Goal: Task Accomplishment & Management: Manage account settings

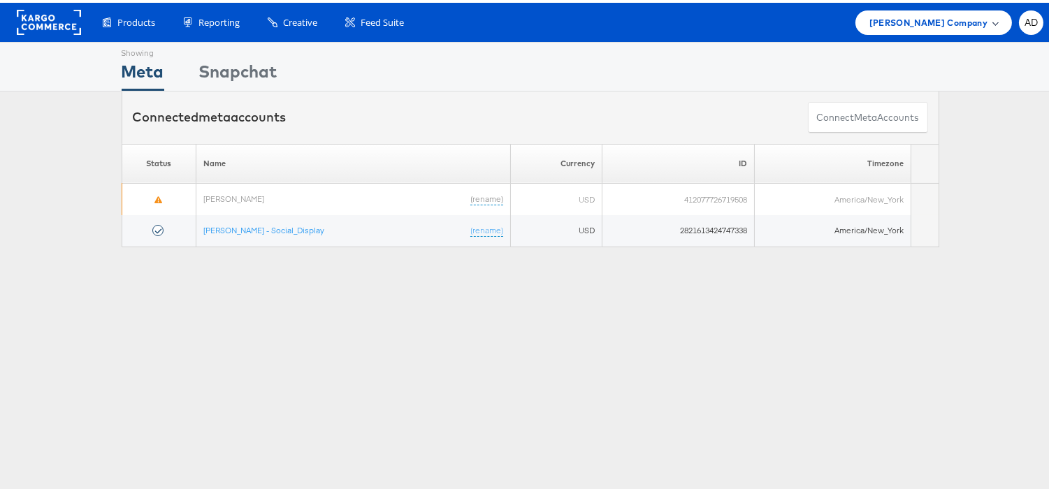
click at [943, 16] on span "Belk Company" at bounding box center [928, 20] width 118 height 15
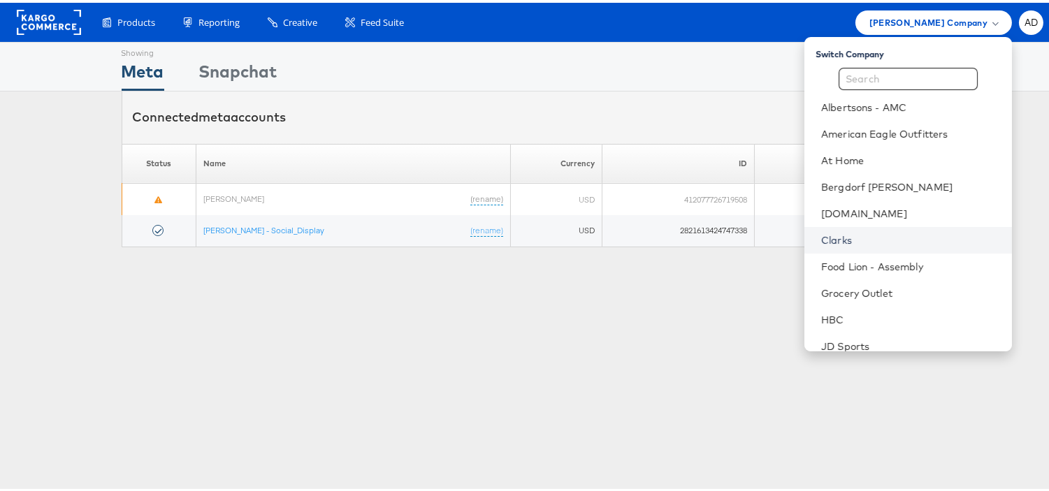
click at [821, 233] on link "Clarks" at bounding box center [911, 238] width 180 height 14
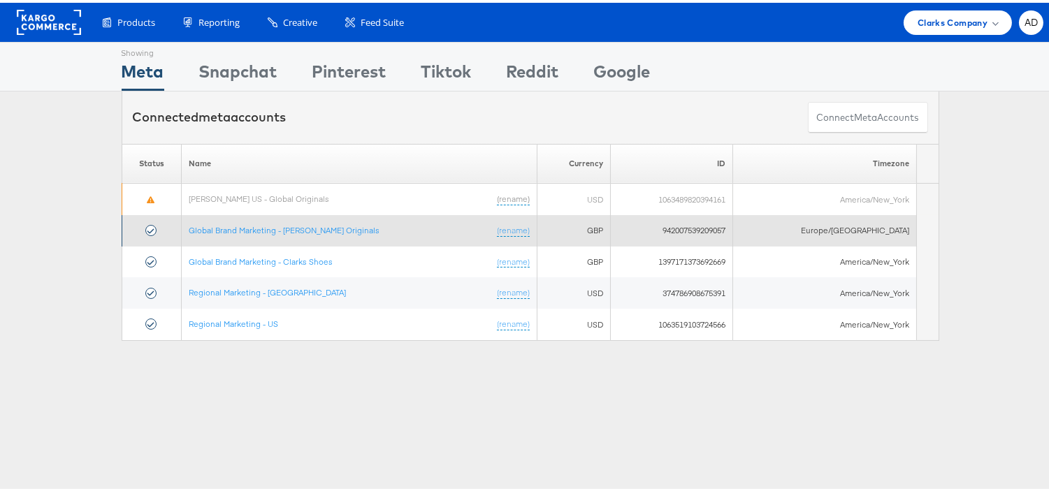
click at [326, 233] on td "Global Brand Marketing - Clarks Originals (rename)" at bounding box center [359, 227] width 356 height 31
click at [331, 233] on link "Global Brand Marketing - [PERSON_NAME] Originals" at bounding box center [284, 227] width 191 height 10
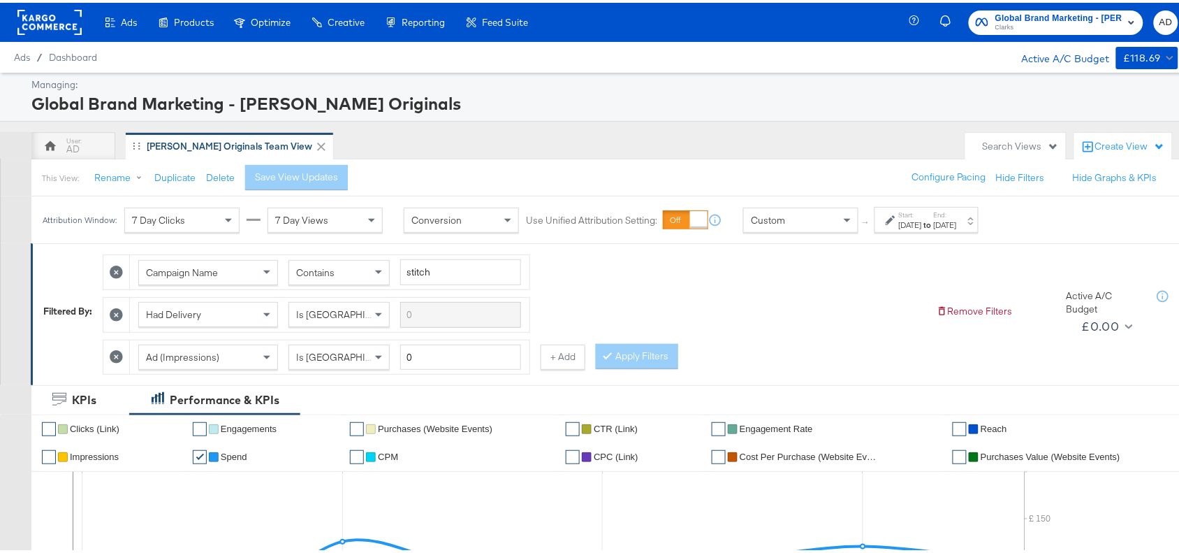
click at [957, 222] on div "[DATE]" at bounding box center [945, 222] width 23 height 11
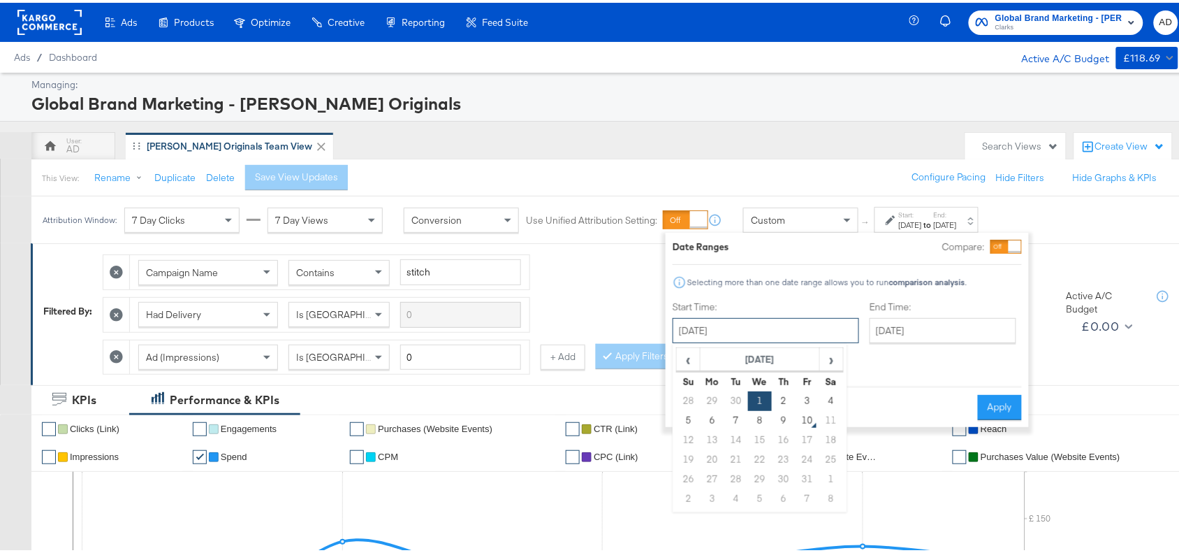
click at [801, 325] on input "October 1st 2025" at bounding box center [766, 327] width 187 height 25
click at [734, 416] on td "7" at bounding box center [737, 418] width 24 height 20
click at [802, 332] on input "October 7th 2025" at bounding box center [767, 327] width 187 height 25
click at [762, 414] on td "8" at bounding box center [761, 418] width 24 height 20
type input "[DATE]"
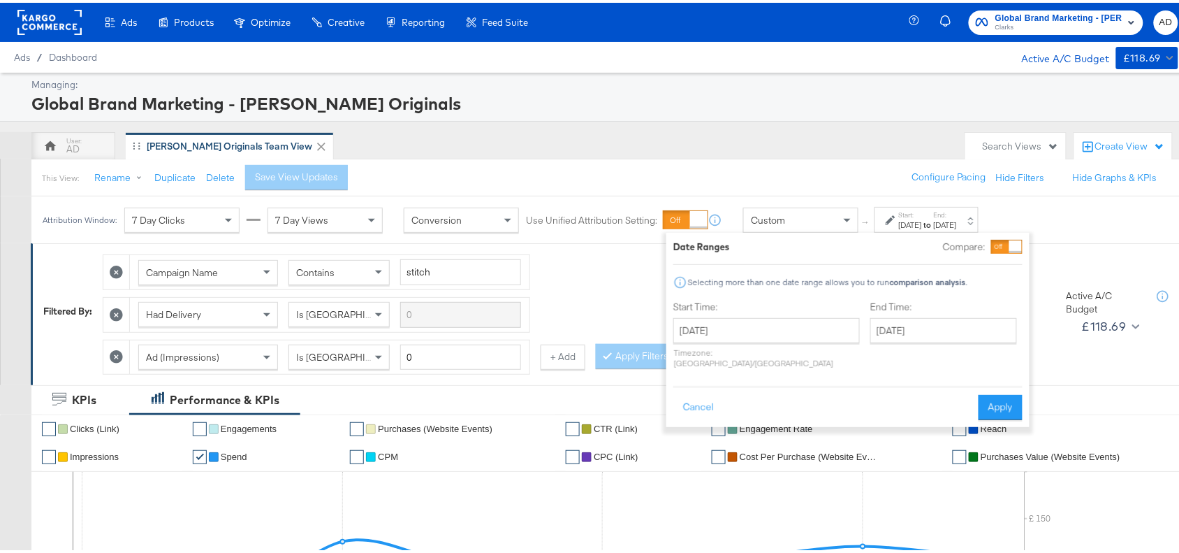
click at [998, 383] on div "Cancel Apply" at bounding box center [848, 400] width 349 height 34
click at [1000, 392] on button "Apply" at bounding box center [1001, 404] width 44 height 25
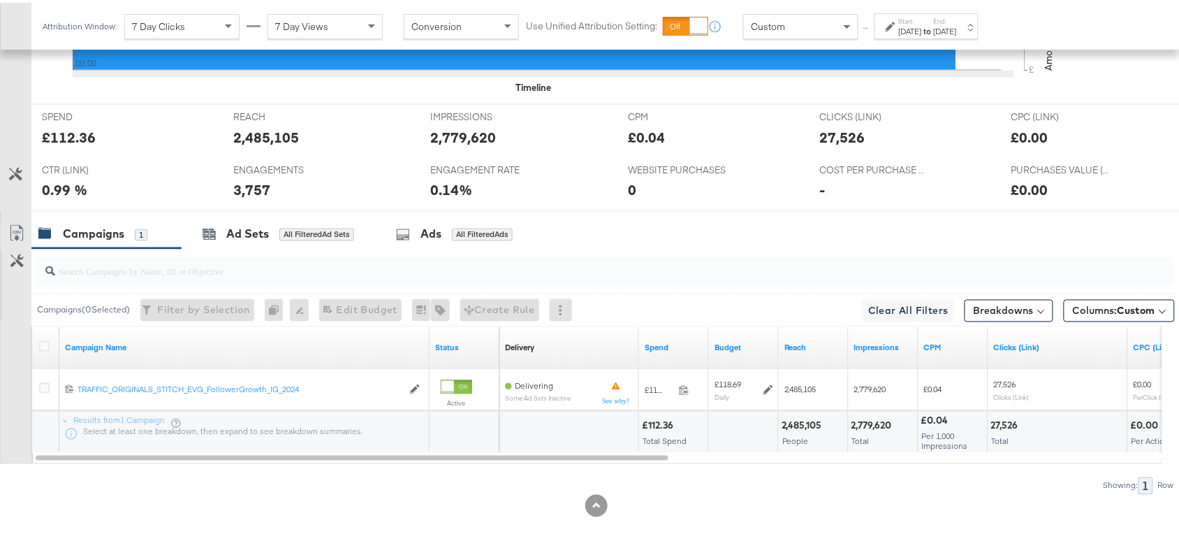
scroll to position [615, 0]
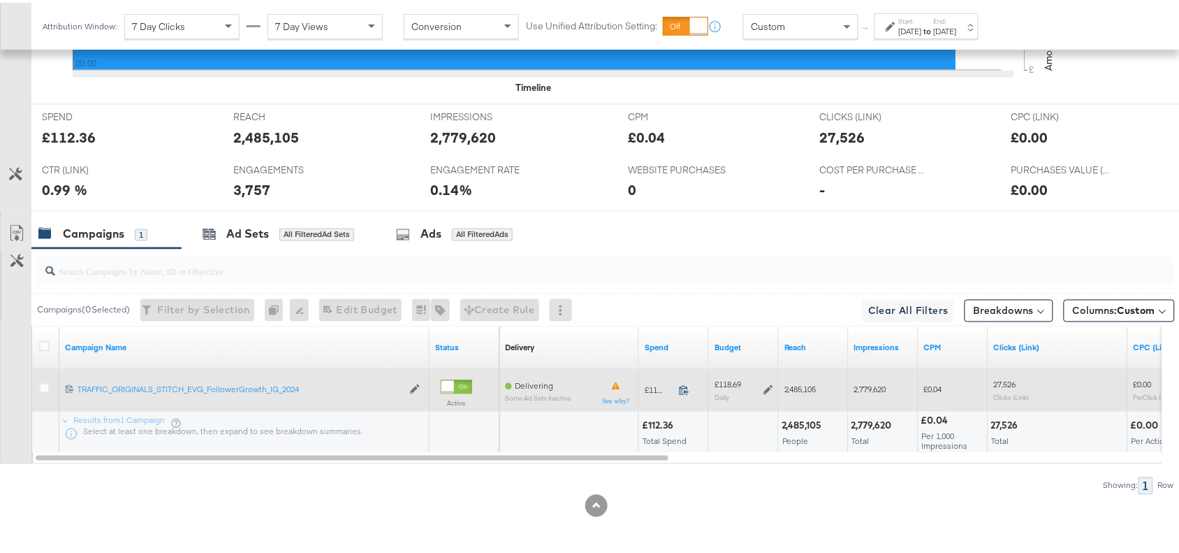
click at [681, 386] on icon at bounding box center [684, 387] width 10 height 10
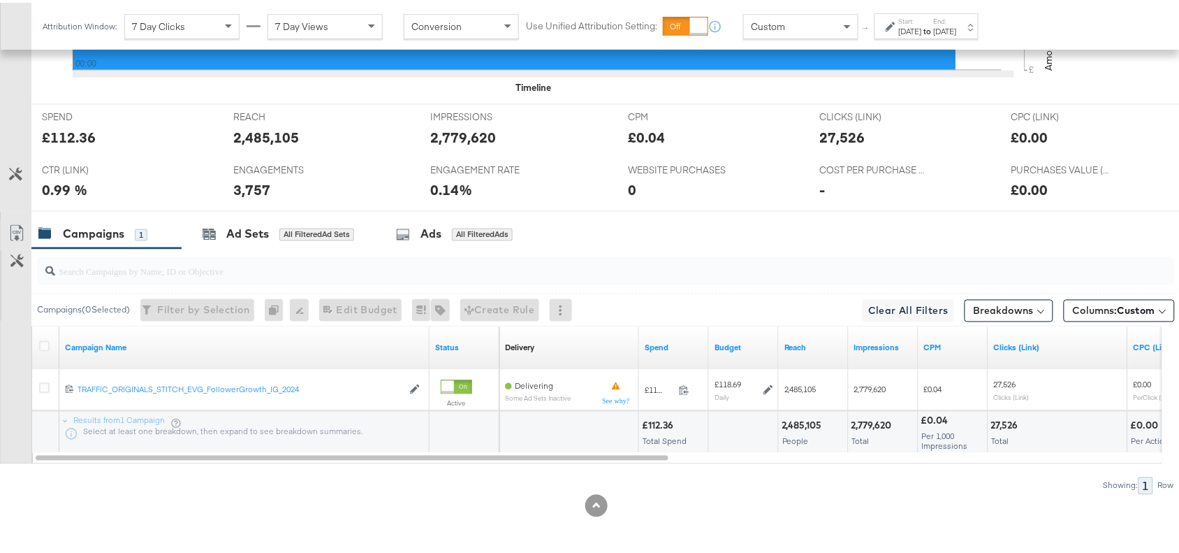
click at [957, 27] on div "Oct 8th 2025" at bounding box center [945, 28] width 23 height 11
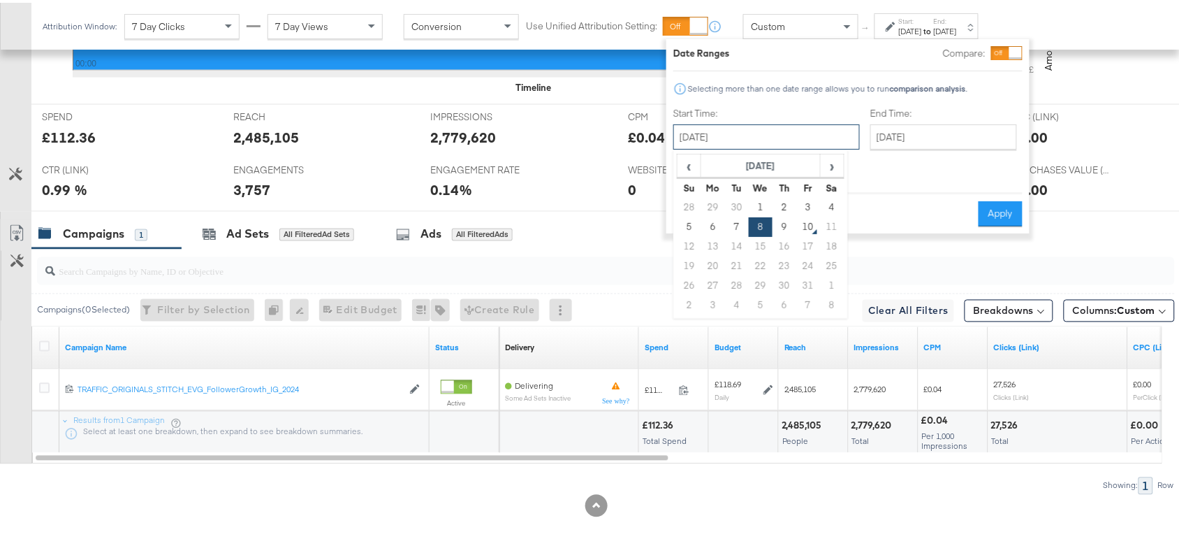
click at [778, 137] on input "October 8th 2025" at bounding box center [767, 134] width 187 height 25
click at [783, 222] on td "9" at bounding box center [785, 225] width 24 height 20
type input "[DATE]"
click at [989, 207] on button "Apply" at bounding box center [1001, 210] width 44 height 25
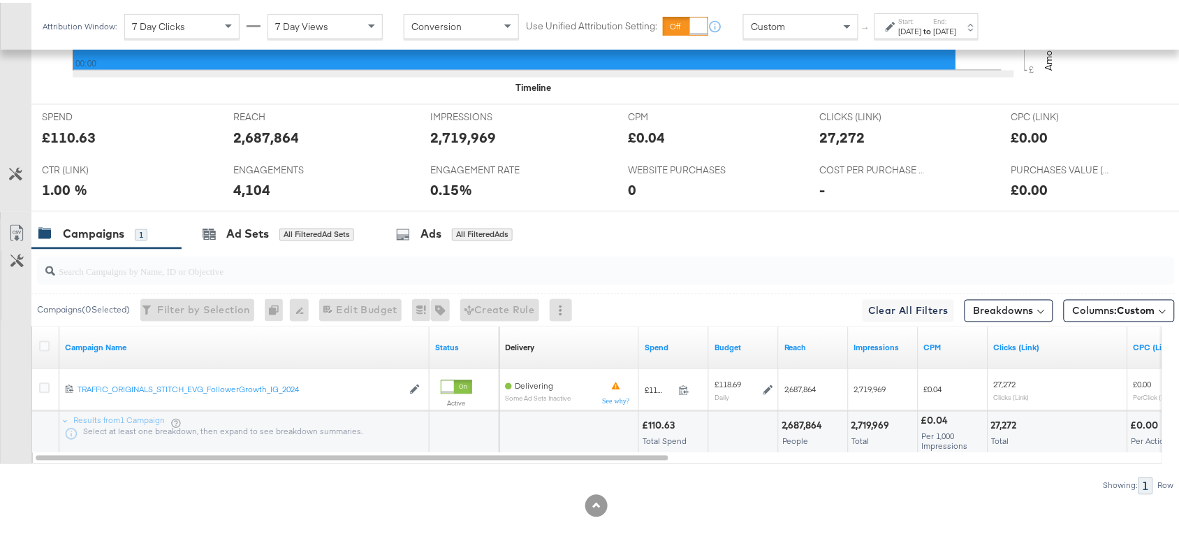
click at [957, 28] on div "[DATE]" at bounding box center [945, 28] width 23 height 11
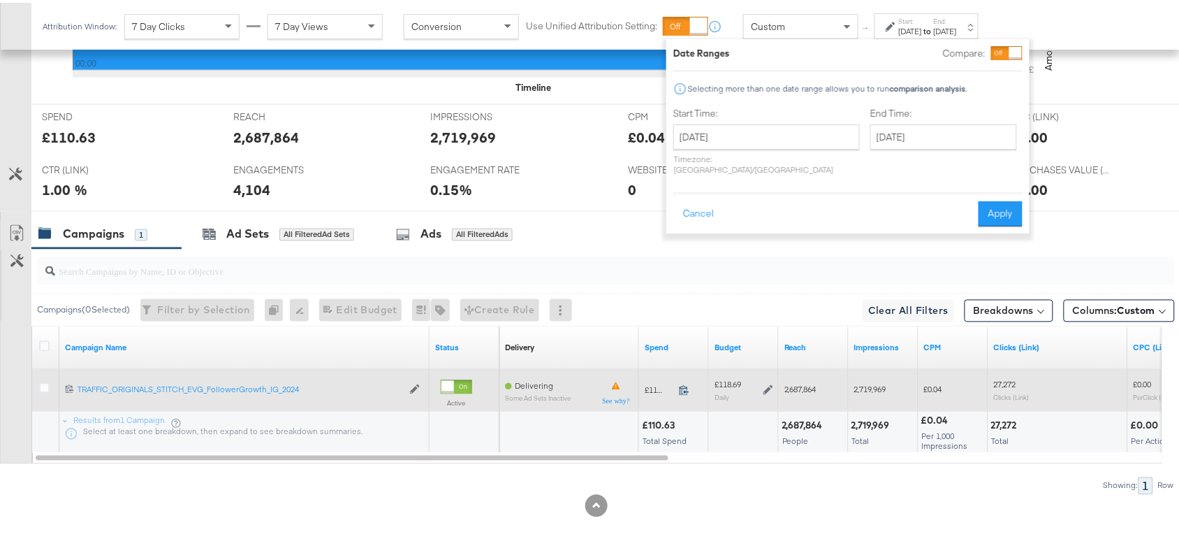
click at [688, 384] on icon at bounding box center [684, 387] width 10 height 10
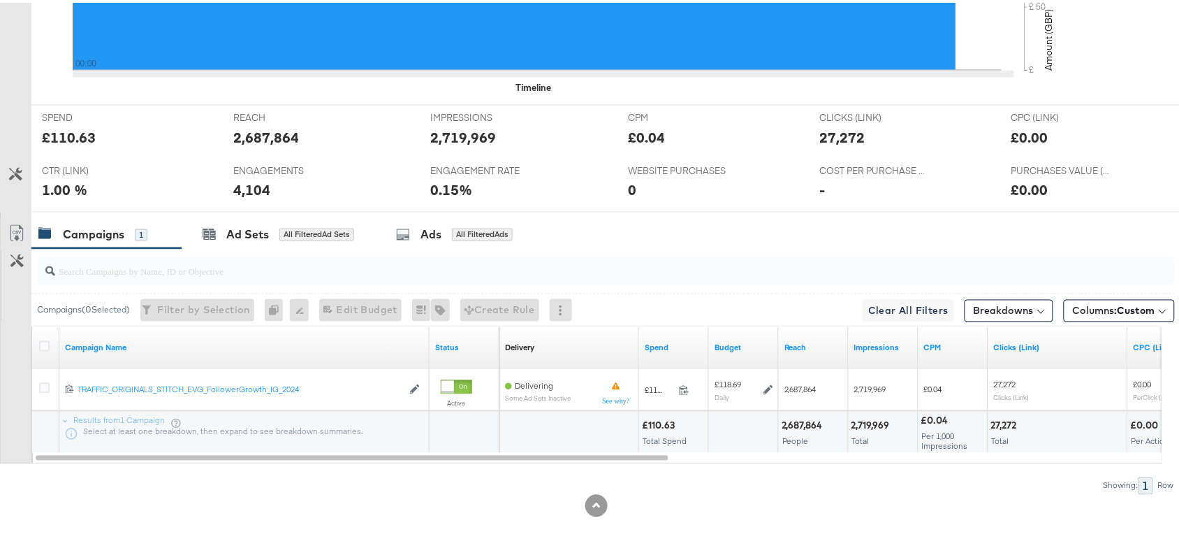
scroll to position [0, 0]
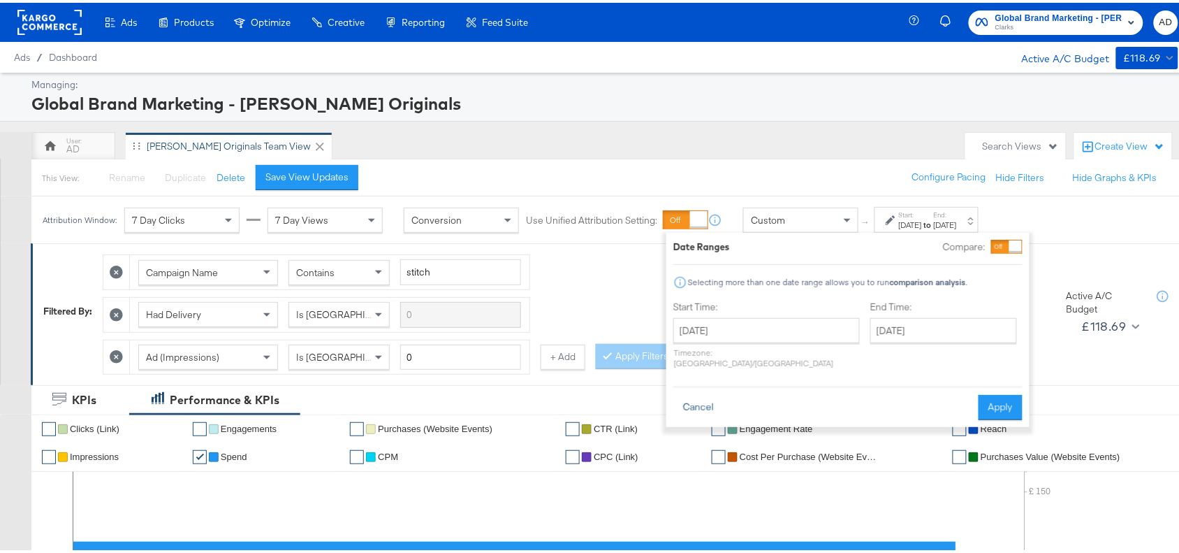
click at [706, 392] on button "Cancel" at bounding box center [699, 404] width 50 height 25
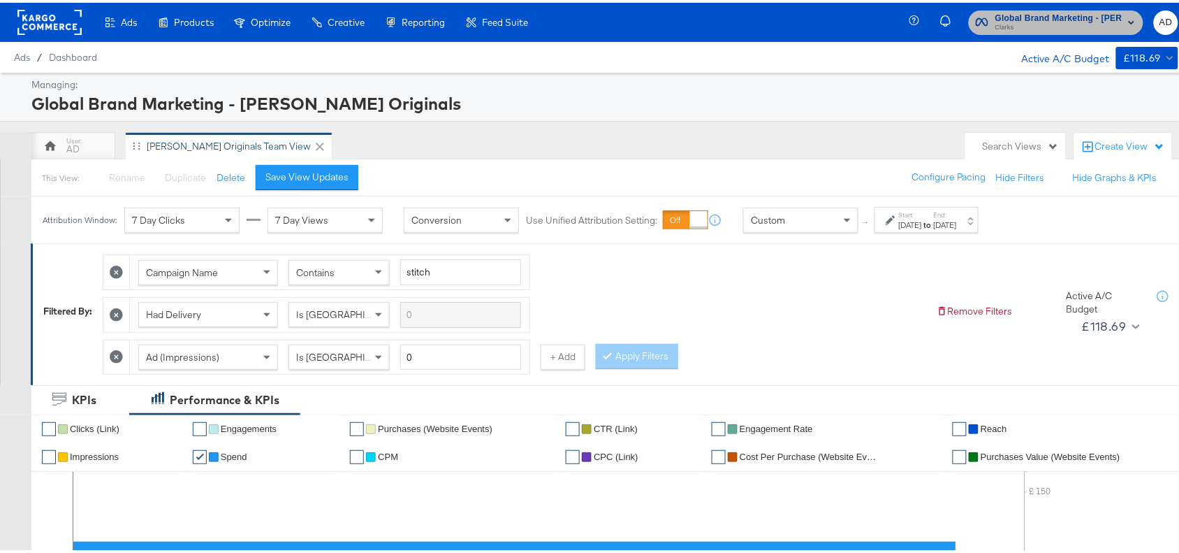
click at [1034, 21] on span "Clarks" at bounding box center [1059, 25] width 127 height 11
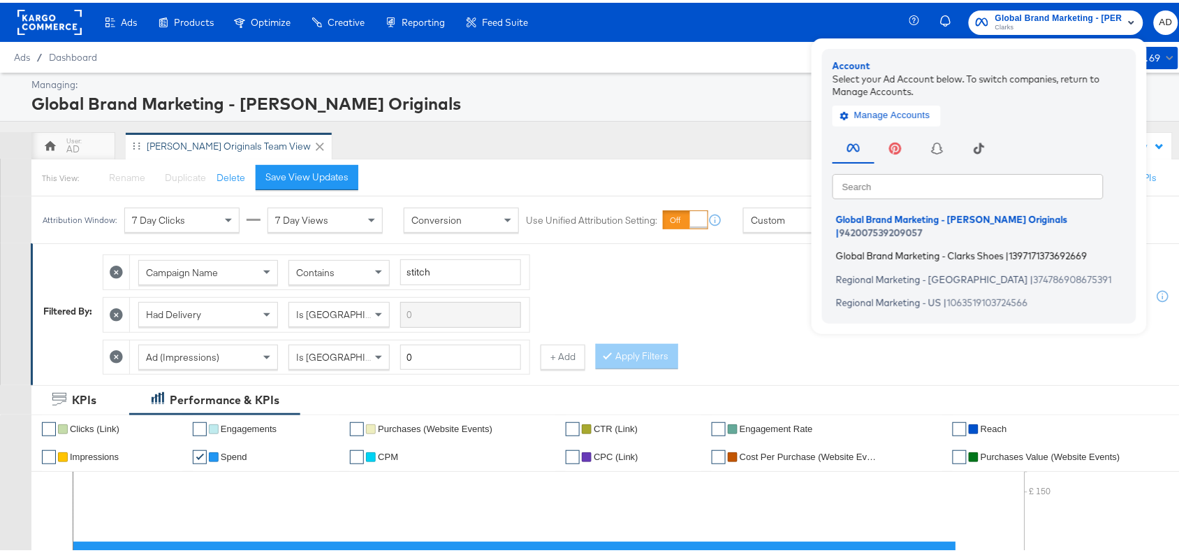
click at [867, 247] on span "Global Brand Marketing - Clarks Shoes" at bounding box center [920, 252] width 168 height 11
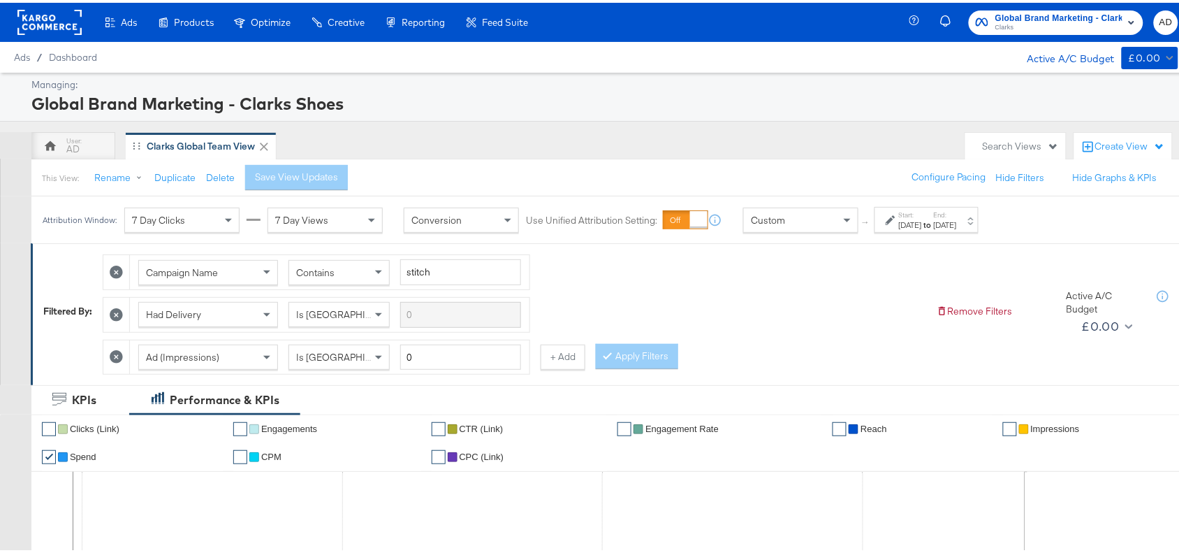
click at [954, 230] on div "Start: Oct 1st 2025 to End: Oct 8th 2025" at bounding box center [927, 217] width 104 height 26
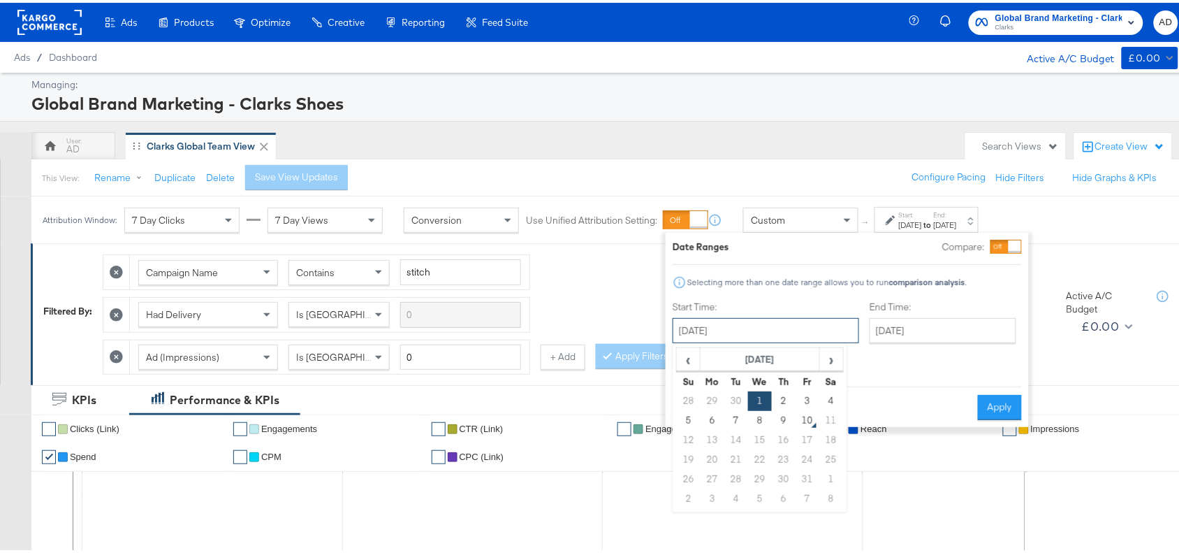
click at [797, 326] on input "October 1st 2025" at bounding box center [766, 327] width 187 height 25
click at [760, 421] on td "8" at bounding box center [760, 418] width 24 height 20
type input "[DATE]"
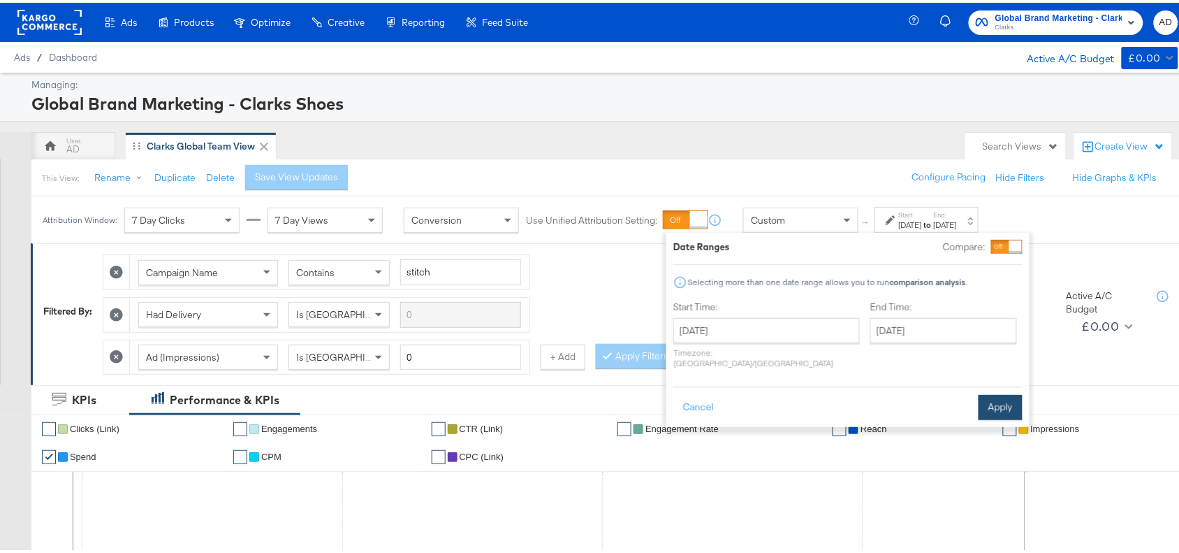
click at [989, 395] on button "Apply" at bounding box center [1001, 404] width 44 height 25
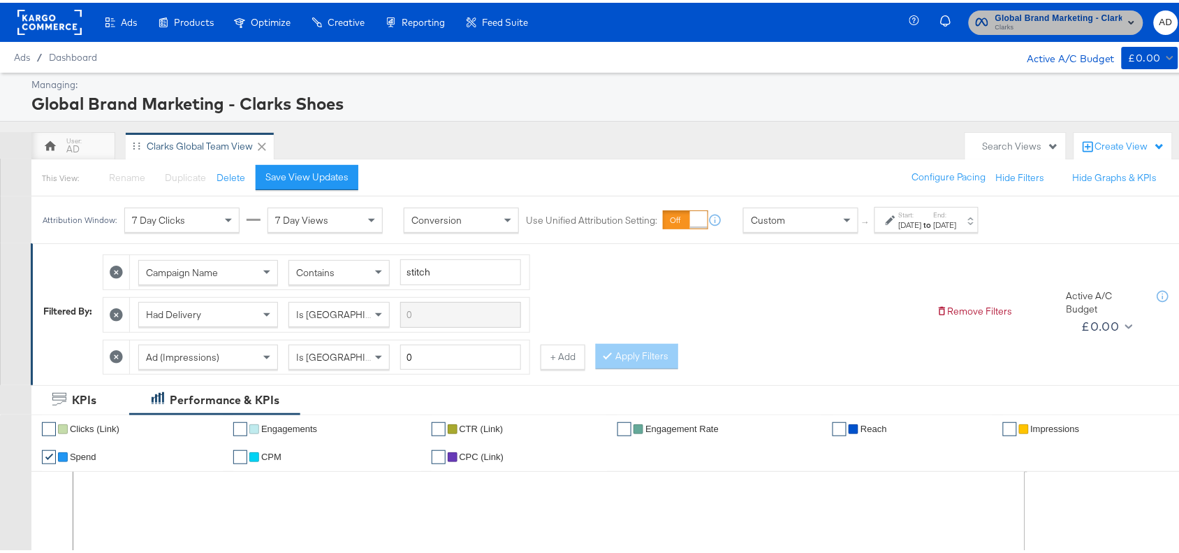
click at [1056, 24] on span "Clarks" at bounding box center [1059, 25] width 127 height 11
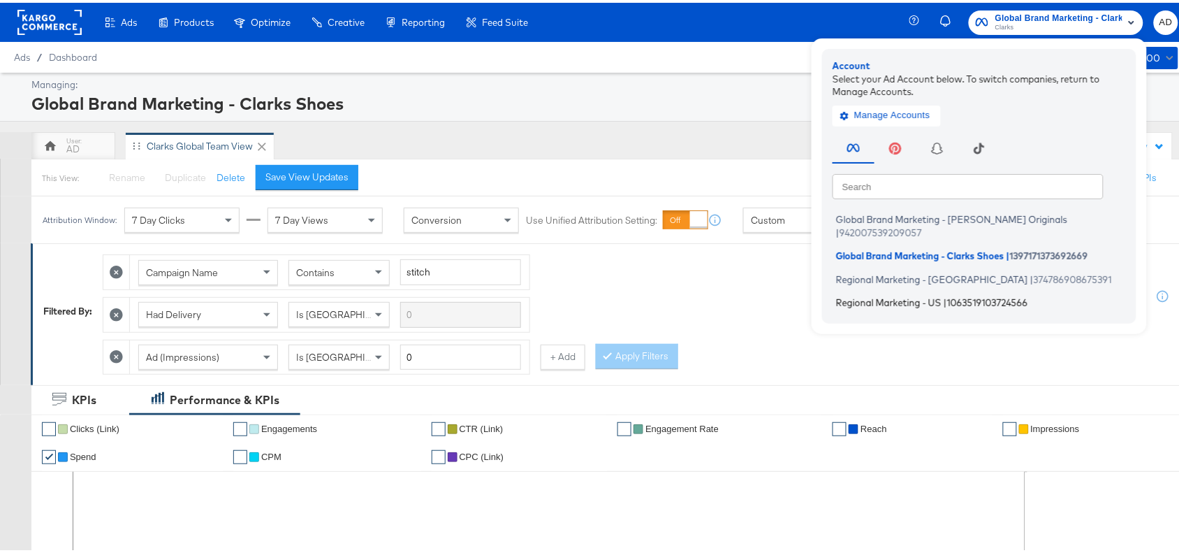
click at [864, 290] on li "Regional Marketing - US | 1063519103724566" at bounding box center [983, 300] width 300 height 20
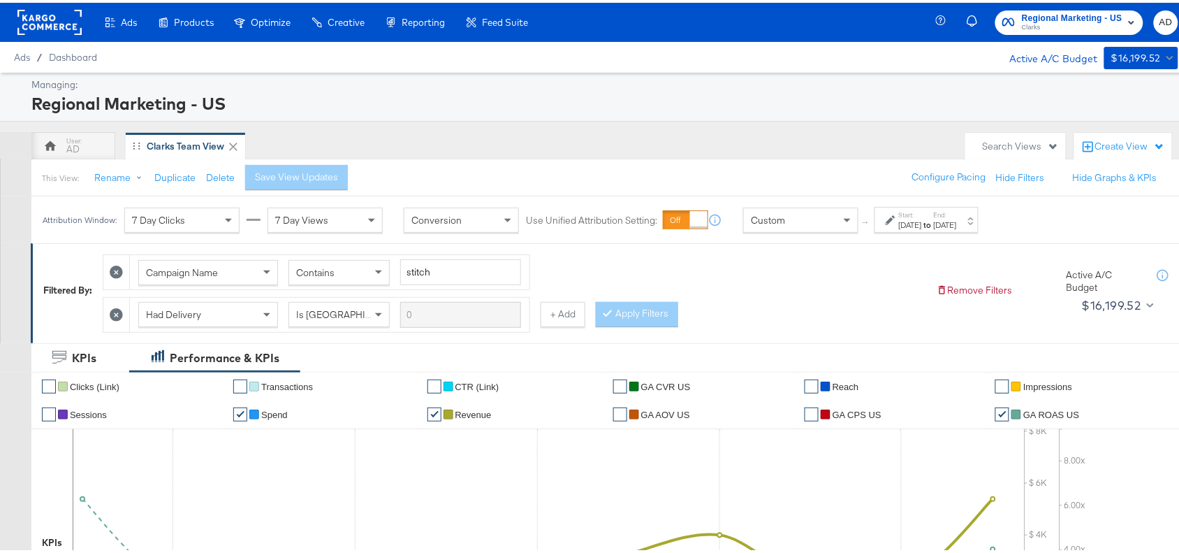
click at [934, 227] on strong "to" at bounding box center [928, 222] width 12 height 10
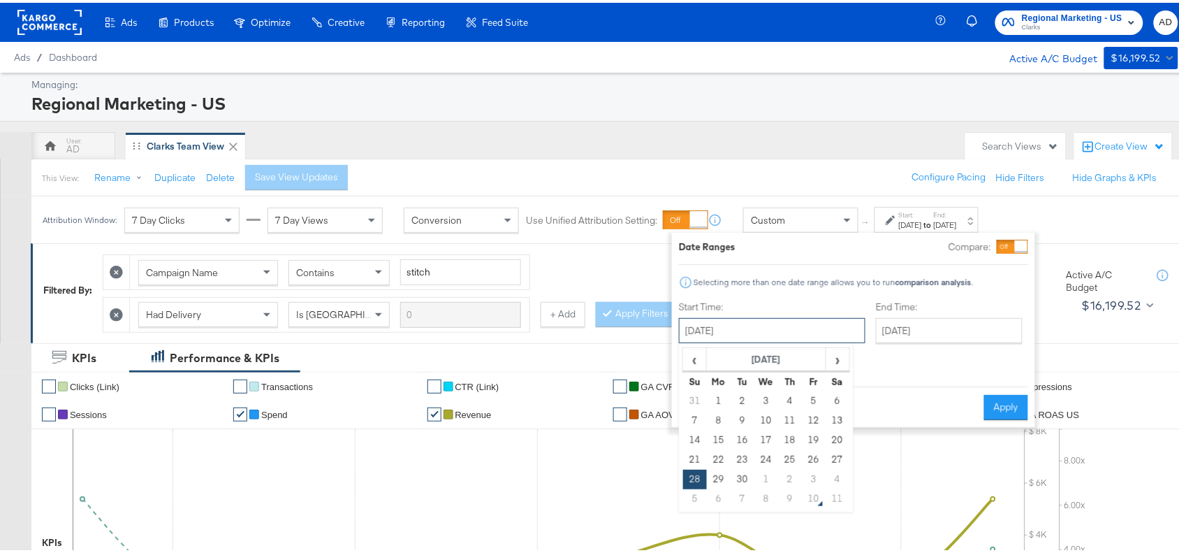
click at [790, 321] on input "[DATE]" at bounding box center [772, 327] width 187 height 25
click at [837, 355] on span "›" at bounding box center [838, 356] width 22 height 21
click at [770, 424] on td "8" at bounding box center [767, 418] width 24 height 20
type input "[DATE]"
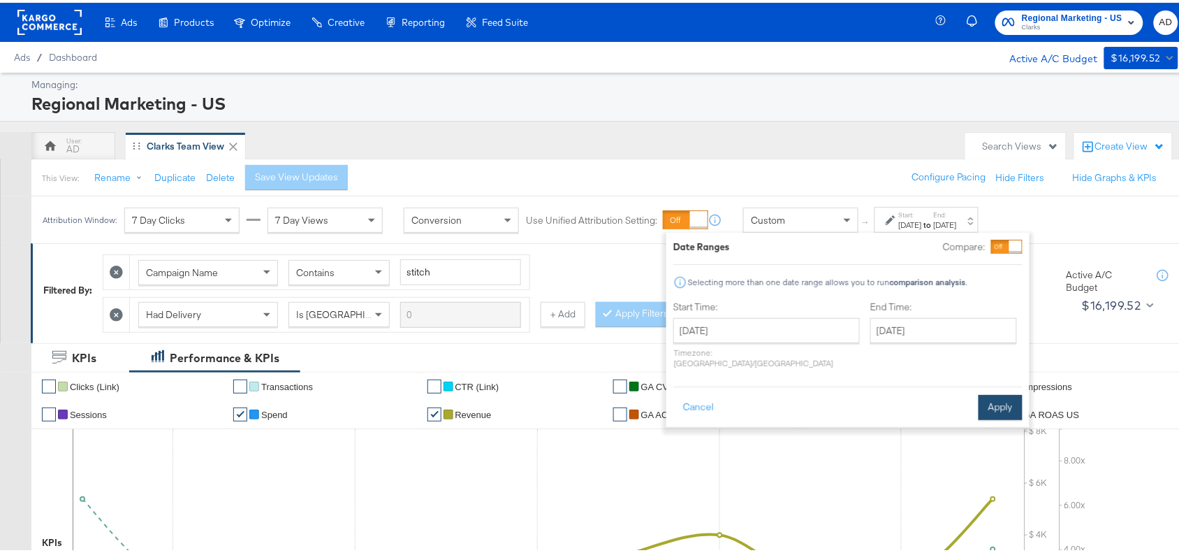
click at [996, 392] on button "Apply" at bounding box center [1001, 404] width 44 height 25
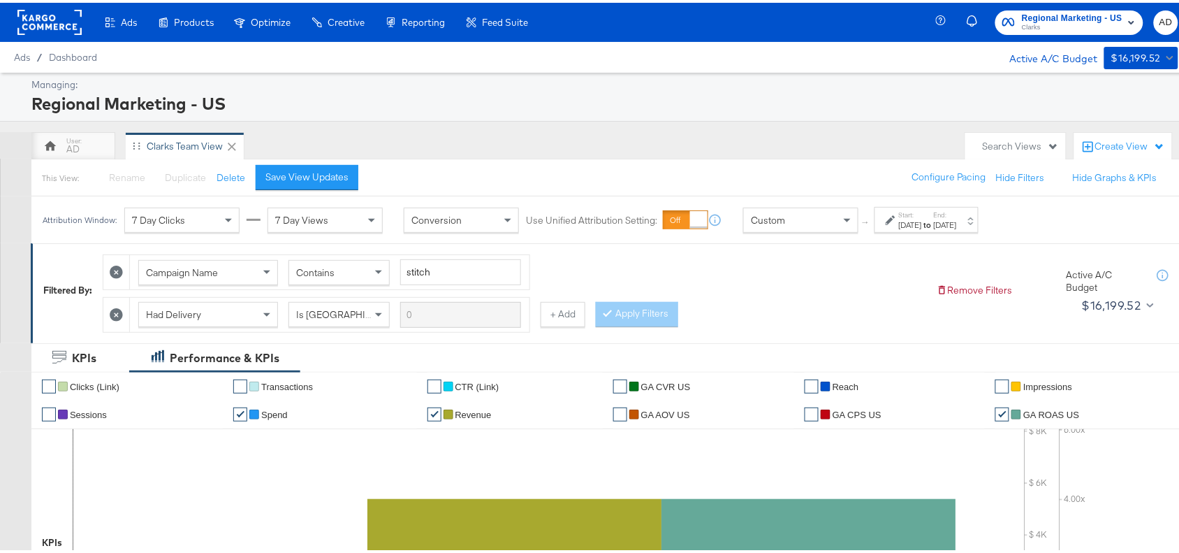
scroll to position [655, 0]
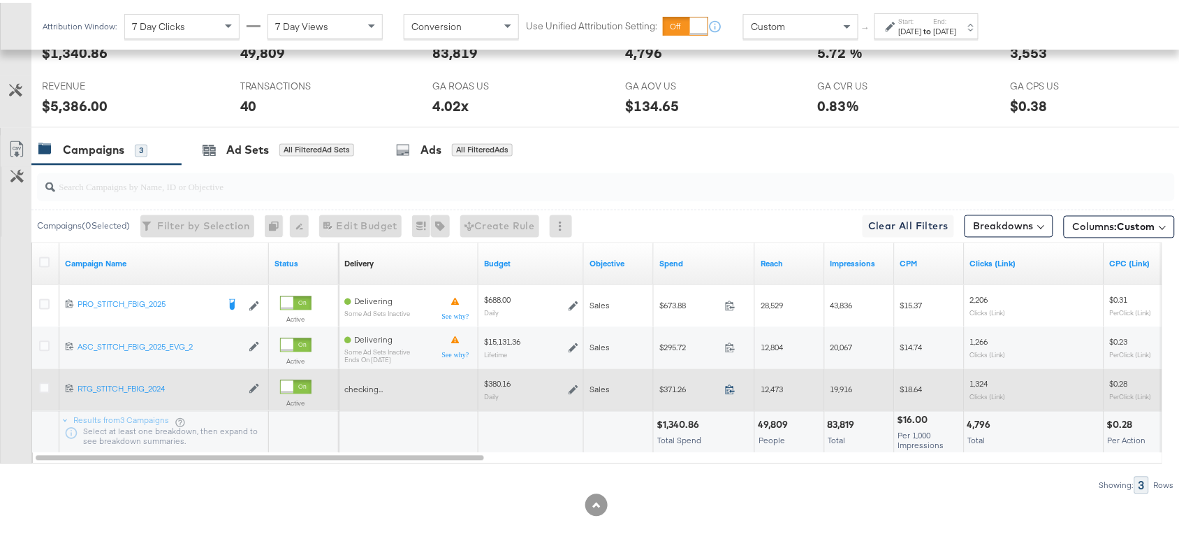
click at [728, 389] on icon at bounding box center [730, 386] width 10 height 10
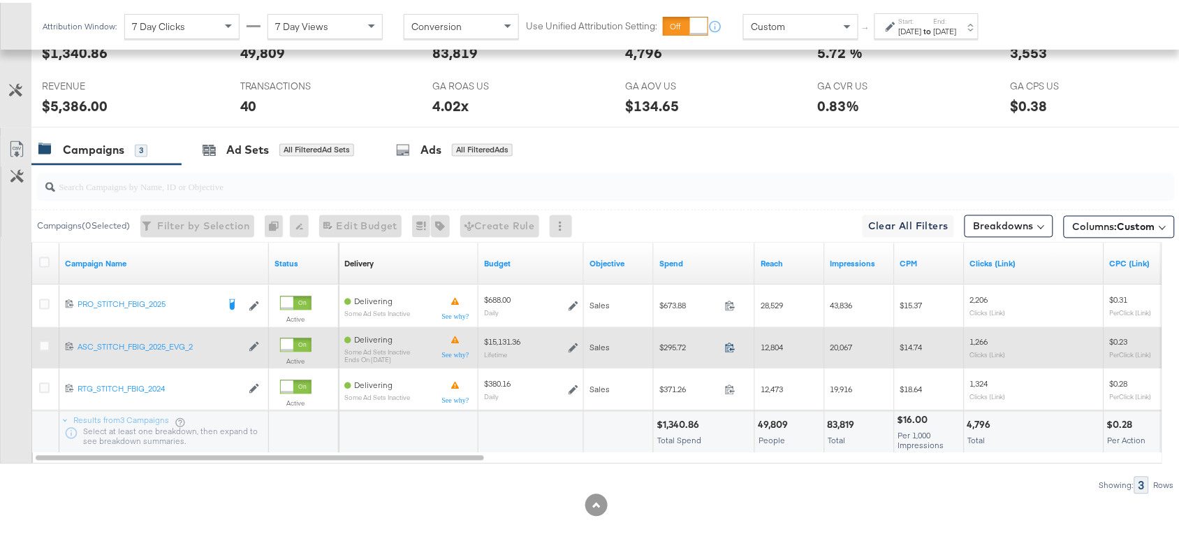
click at [732, 341] on icon at bounding box center [730, 345] width 10 height 10
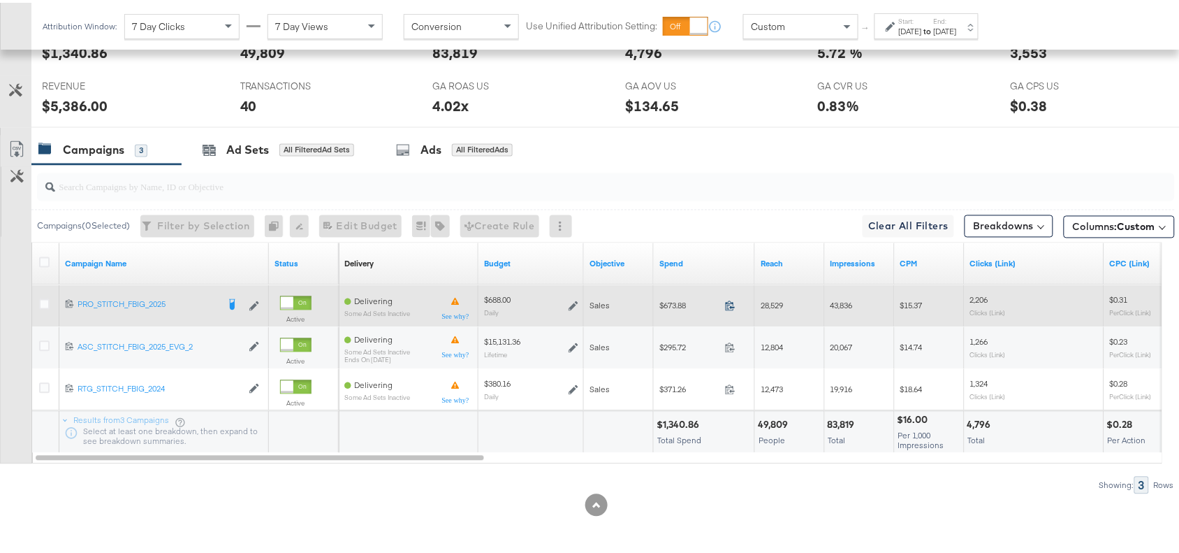
click at [731, 302] on icon at bounding box center [730, 303] width 10 height 10
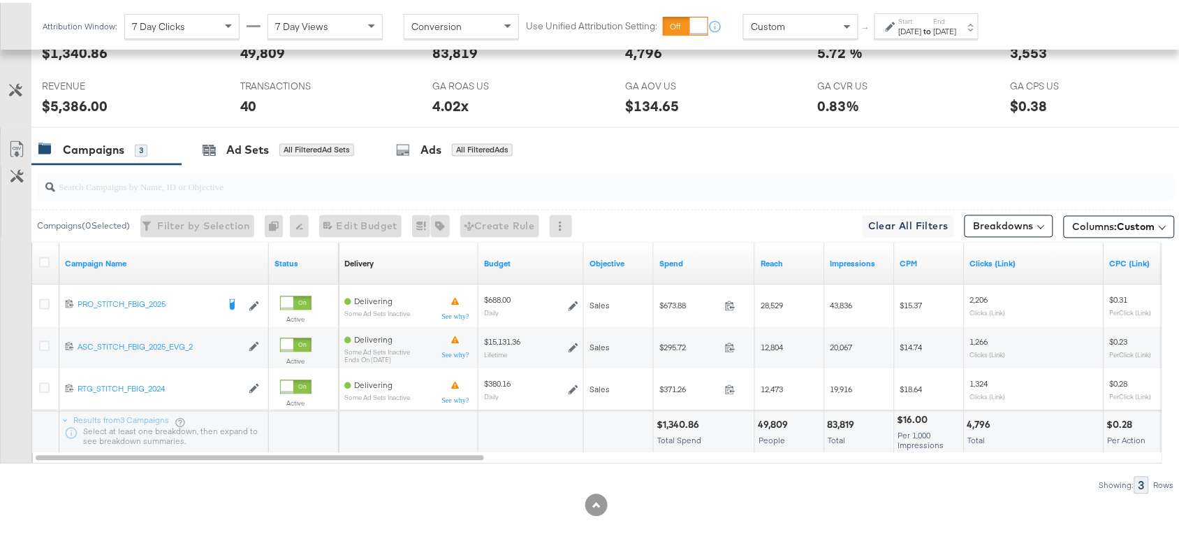
click at [979, 35] on div "Start: Oct 8th 2025 to End: Oct 8th 2025" at bounding box center [927, 23] width 104 height 26
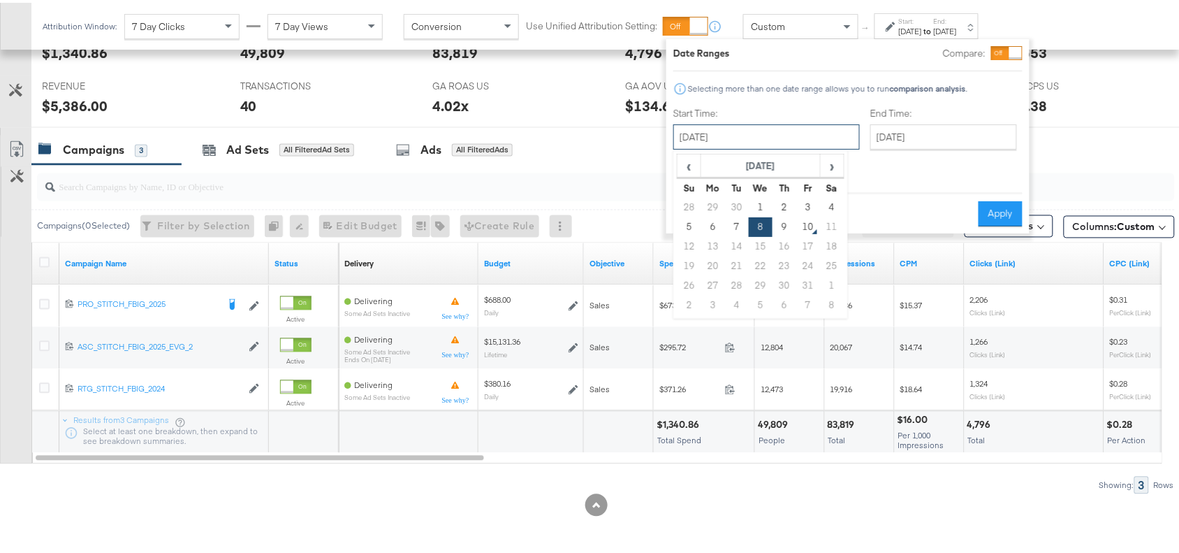
click at [776, 137] on input "[DATE]" at bounding box center [767, 134] width 187 height 25
click at [776, 227] on td "9" at bounding box center [785, 225] width 24 height 20
type input "[DATE]"
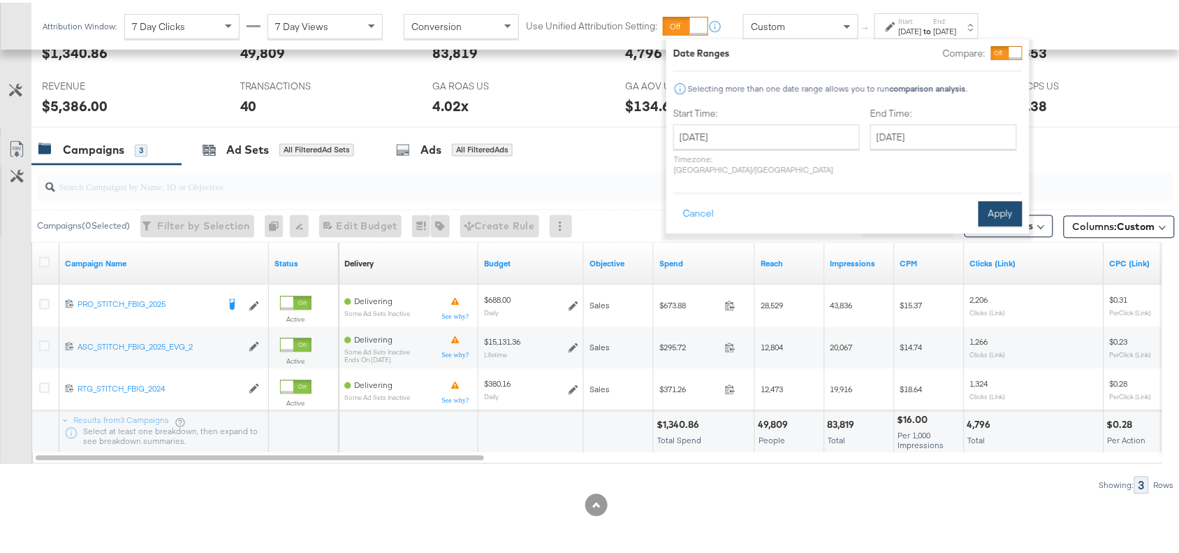
click at [998, 198] on button "Apply" at bounding box center [1001, 210] width 44 height 25
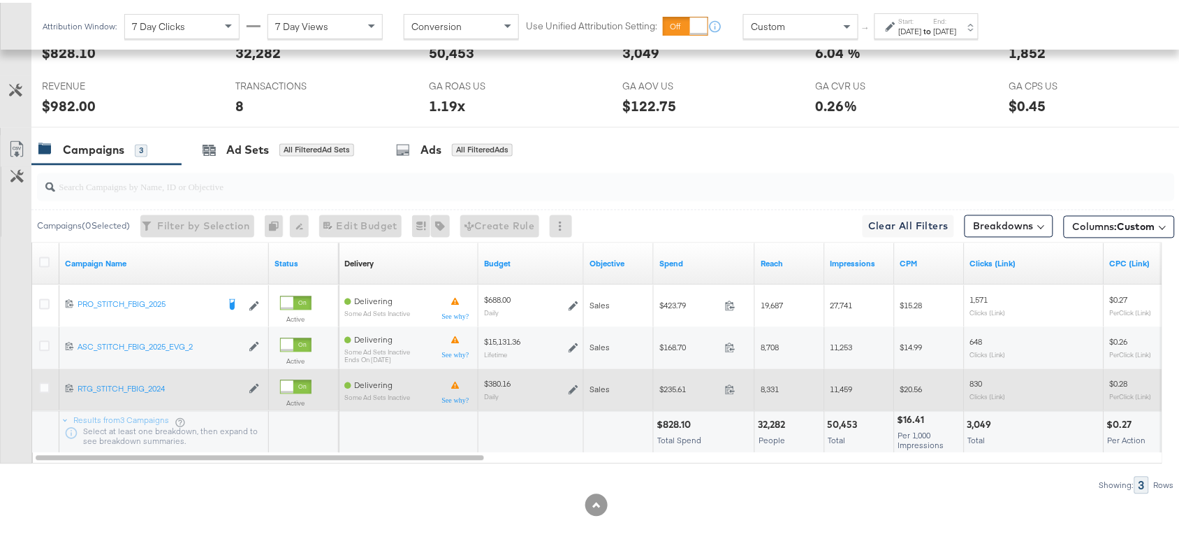
click at [737, 385] on span at bounding box center [735, 389] width 30 height 10
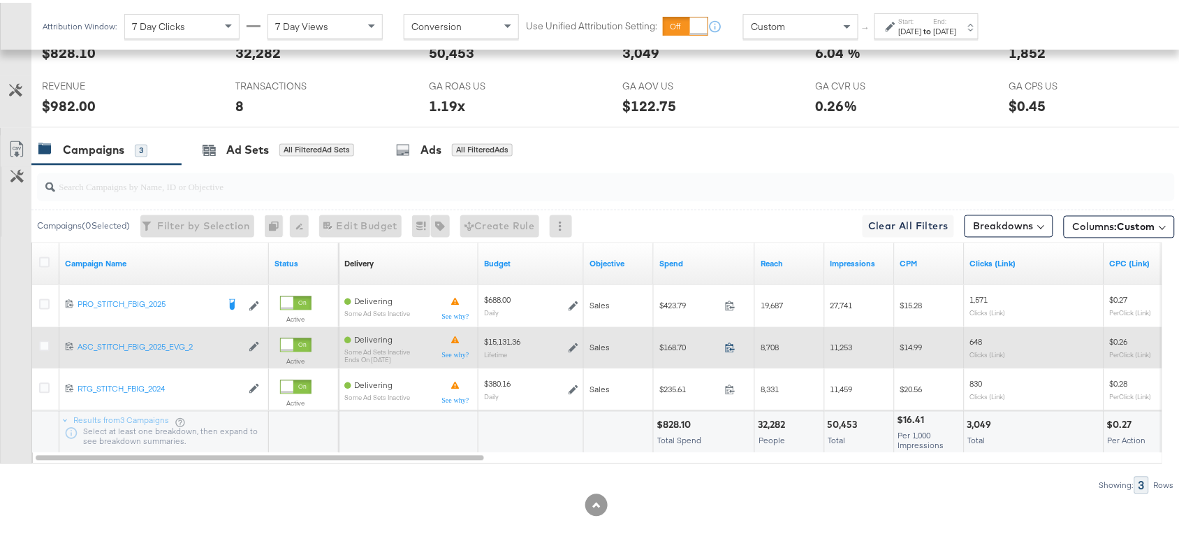
click at [730, 347] on icon at bounding box center [730, 345] width 10 height 10
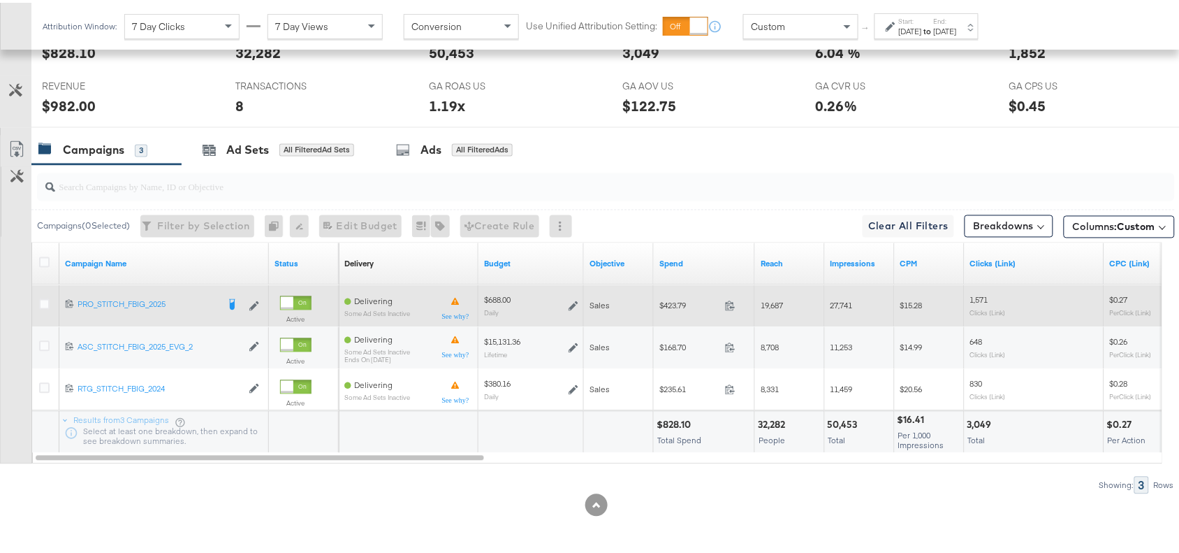
click at [729, 311] on div "$423.79 423.79" at bounding box center [704, 303] width 101 height 22
click at [728, 300] on icon at bounding box center [730, 303] width 10 height 10
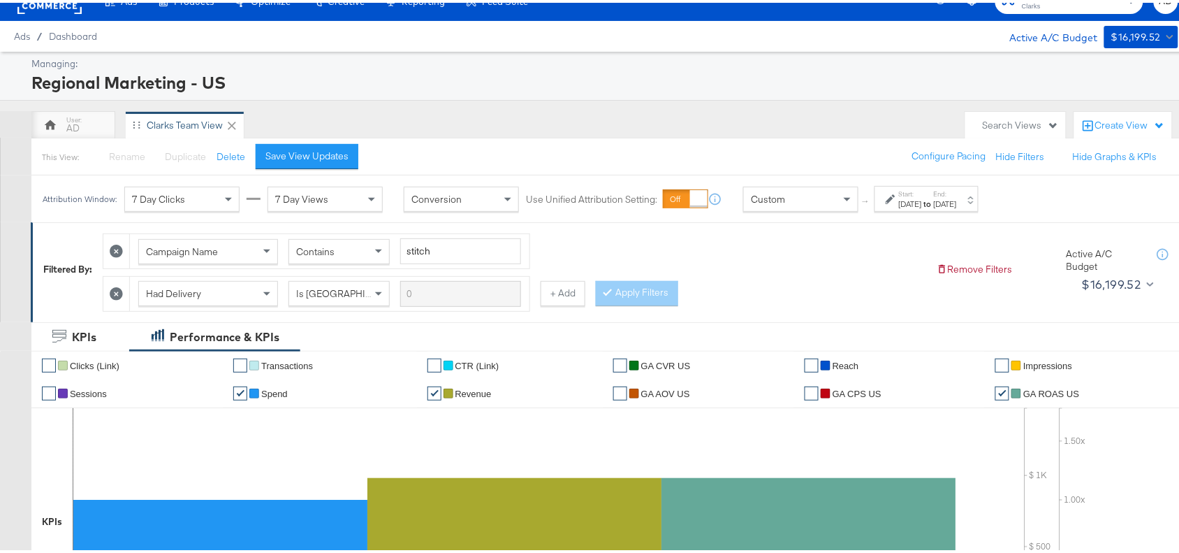
scroll to position [0, 0]
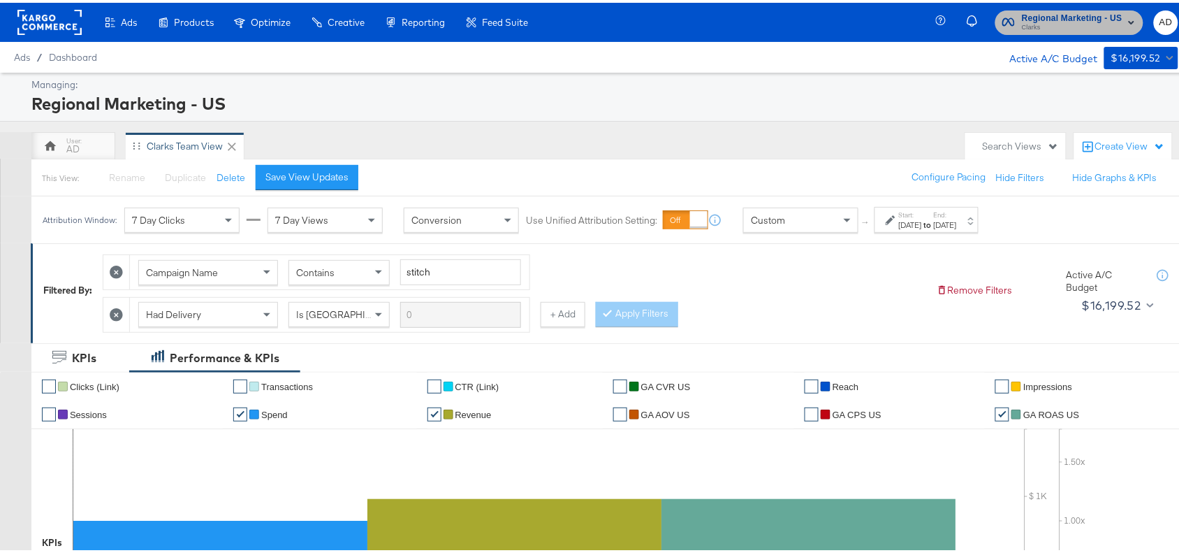
click at [1039, 17] on span "Regional Marketing - US" at bounding box center [1072, 15] width 101 height 15
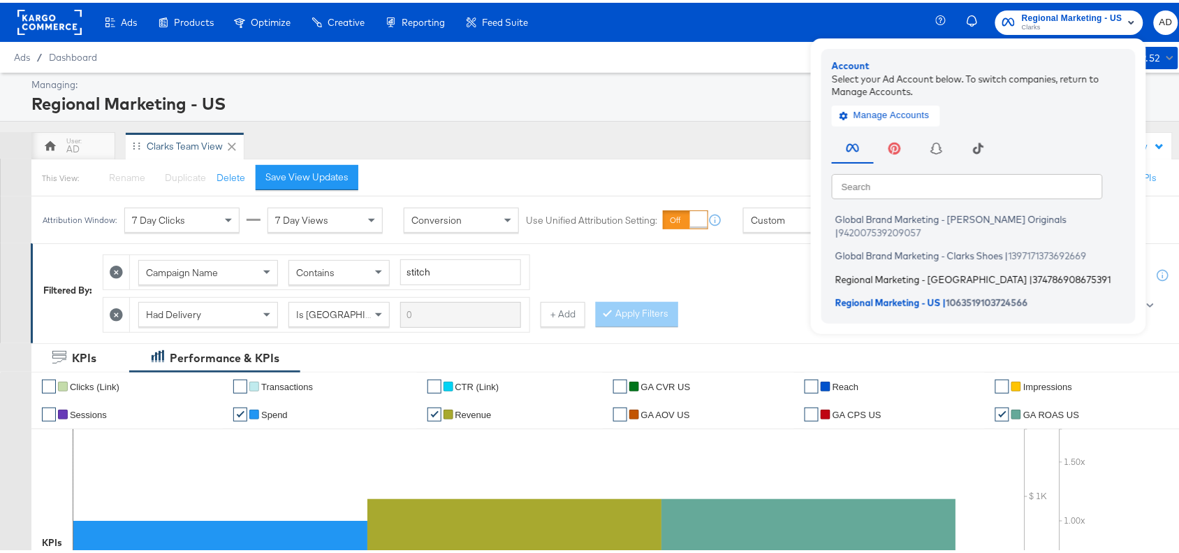
click at [851, 270] on span "Regional Marketing - [GEOGRAPHIC_DATA]" at bounding box center [932, 275] width 192 height 11
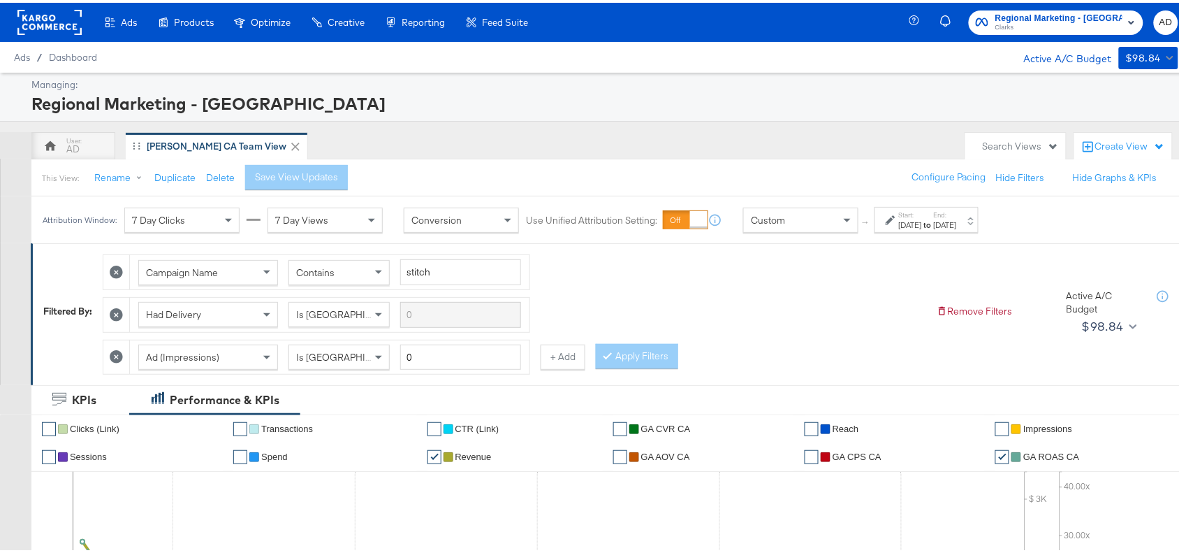
click at [934, 227] on strong "to" at bounding box center [928, 222] width 12 height 10
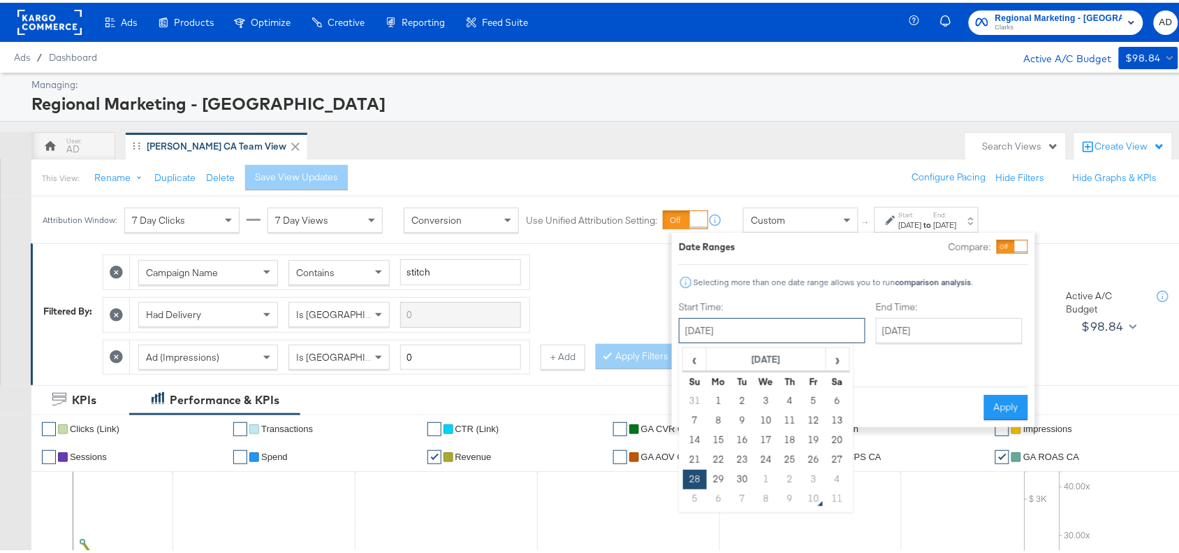
click at [779, 323] on input "[DATE]" at bounding box center [772, 327] width 187 height 25
click at [839, 361] on span "›" at bounding box center [838, 356] width 22 height 21
click at [766, 417] on td "8" at bounding box center [767, 418] width 24 height 20
type input "[DATE]"
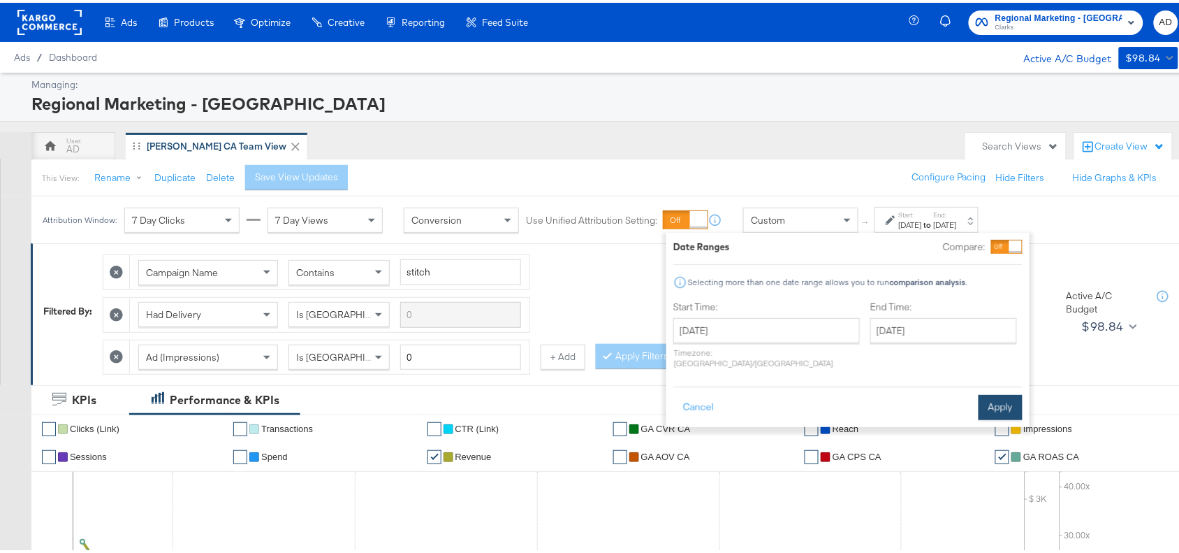
click at [991, 392] on button "Apply" at bounding box center [1001, 404] width 44 height 25
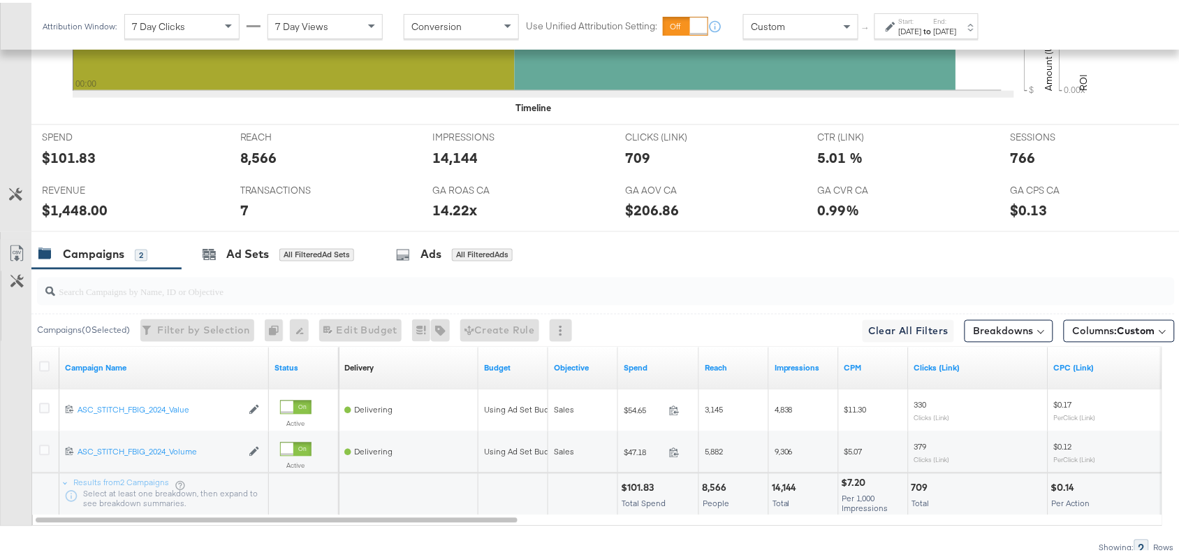
scroll to position [657, 0]
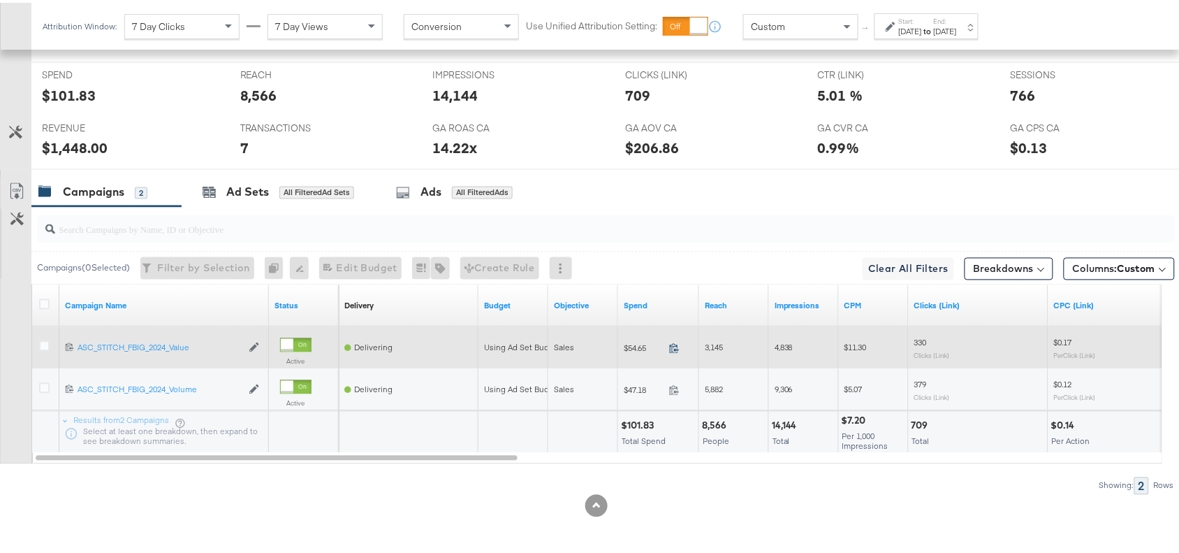
click at [671, 347] on icon at bounding box center [674, 345] width 10 height 10
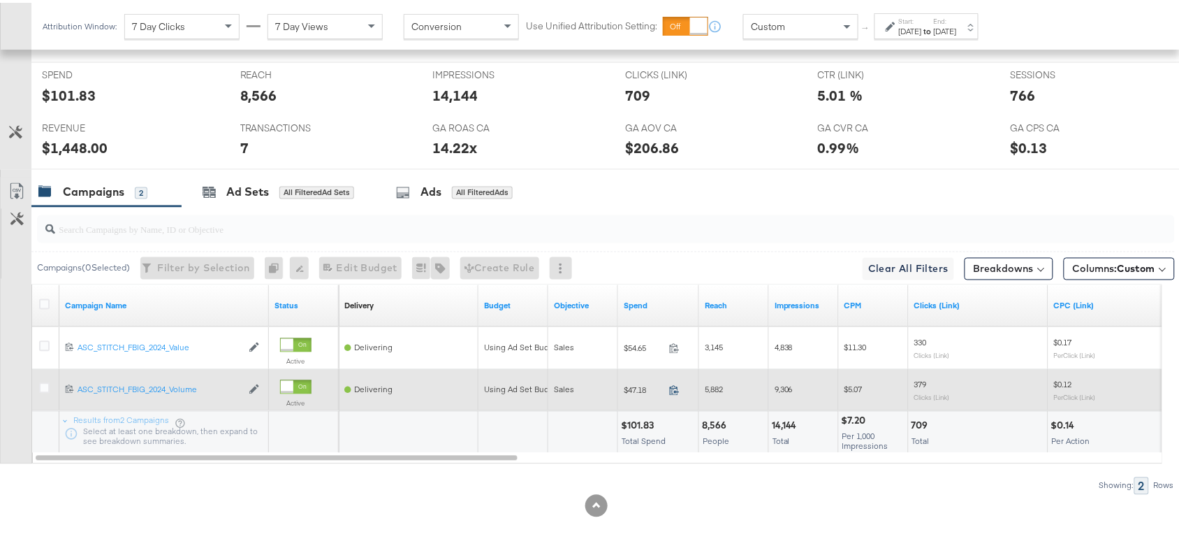
click at [671, 392] on icon at bounding box center [674, 387] width 10 height 10
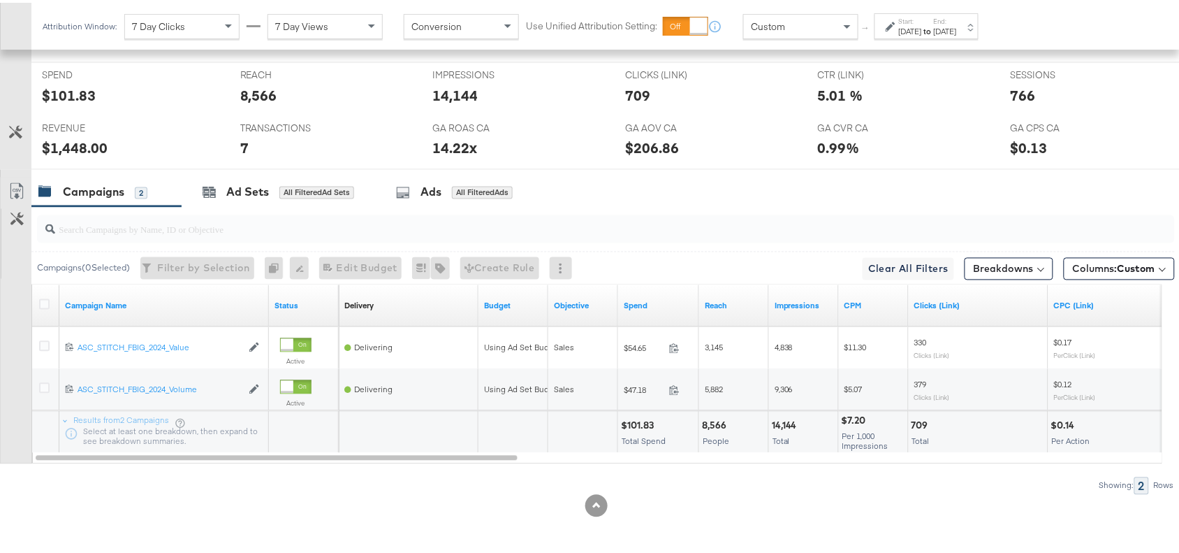
click at [957, 33] on div "[DATE]" at bounding box center [945, 28] width 23 height 11
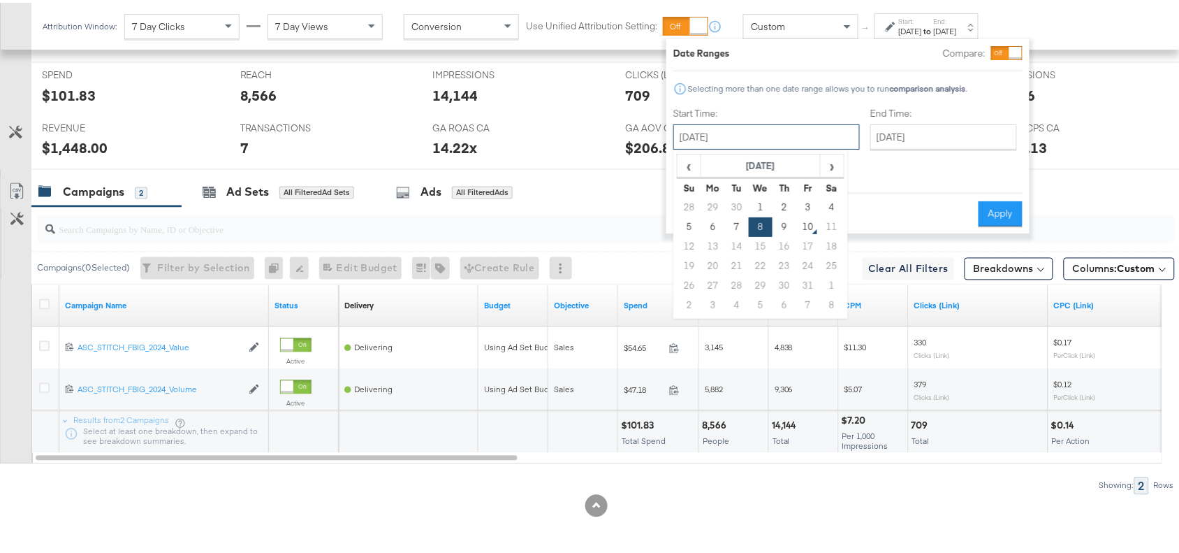
click at [780, 145] on input "October 8th 2025" at bounding box center [767, 134] width 187 height 25
click at [784, 224] on td "9" at bounding box center [785, 225] width 24 height 20
type input "October 9th 2025"
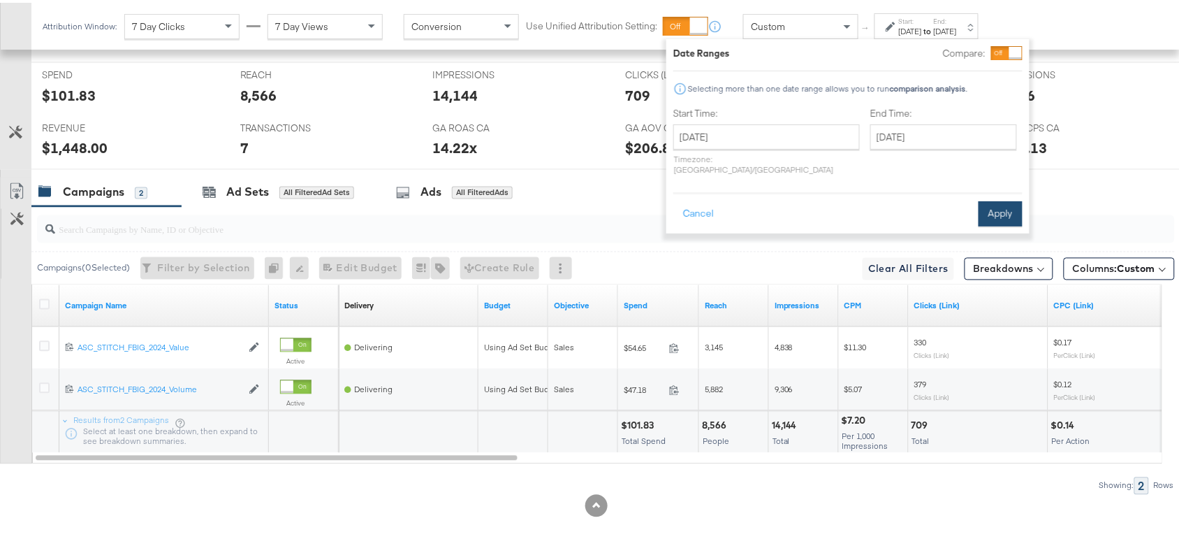
click at [996, 198] on button "Apply" at bounding box center [1001, 210] width 44 height 25
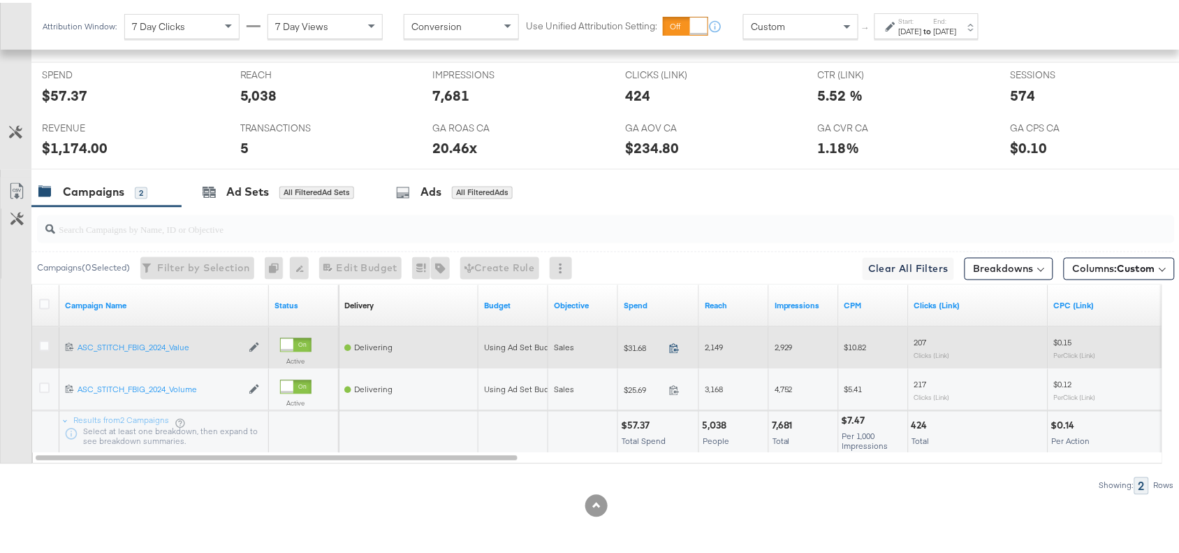
click at [674, 347] on icon at bounding box center [674, 345] width 10 height 10
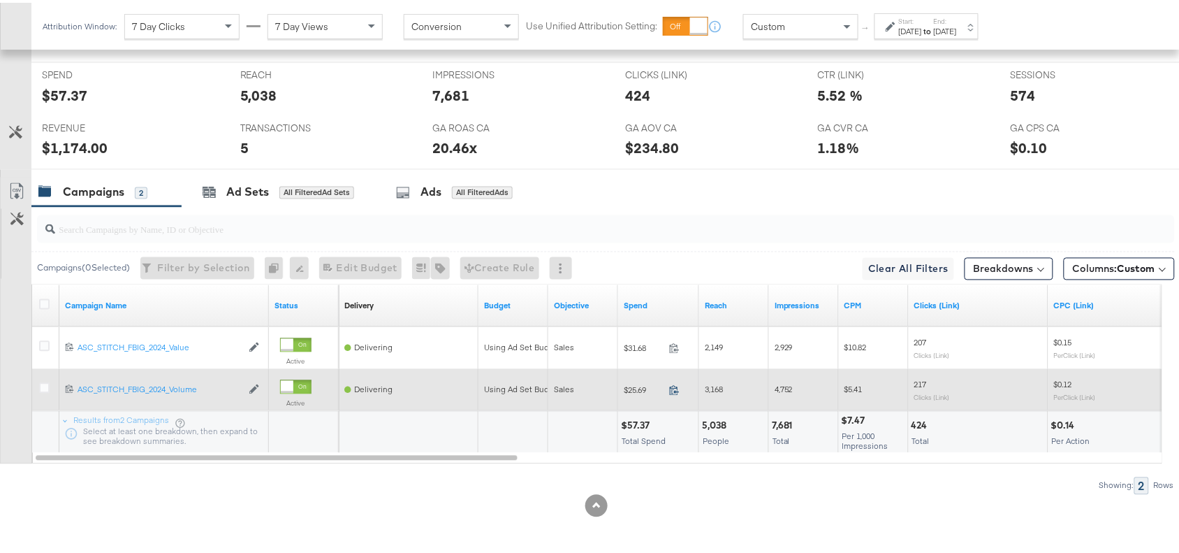
click at [673, 383] on icon at bounding box center [674, 387] width 10 height 10
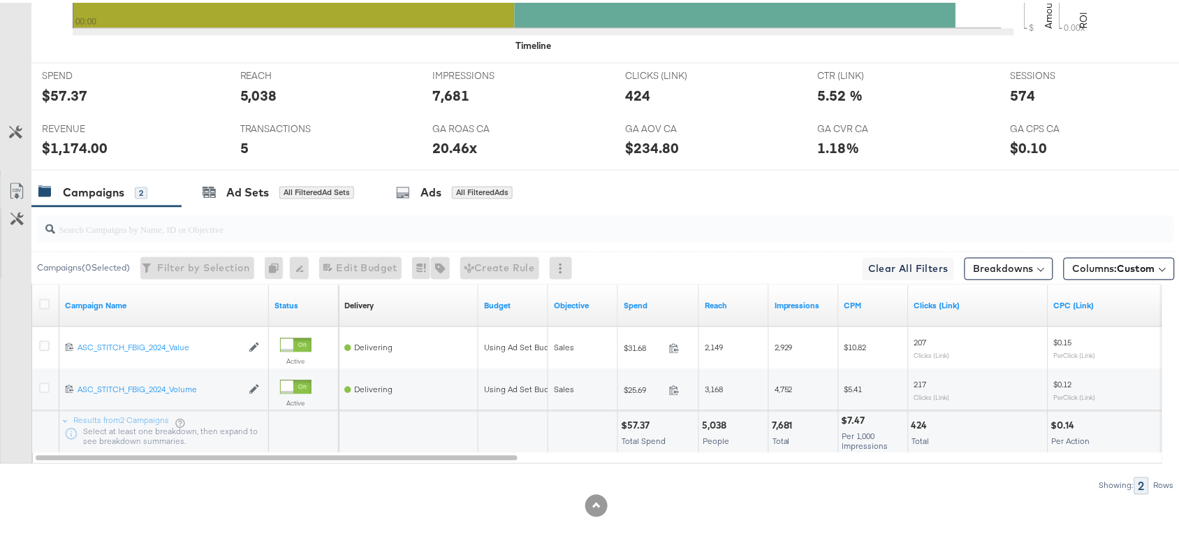
scroll to position [0, 0]
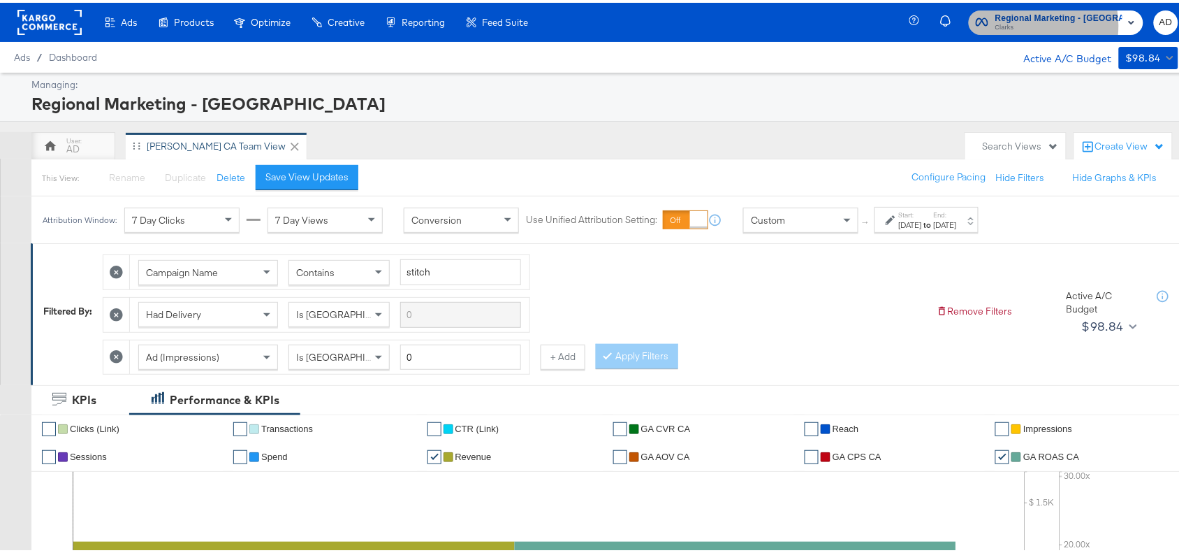
click at [1041, 22] on span "Clarks" at bounding box center [1059, 25] width 127 height 11
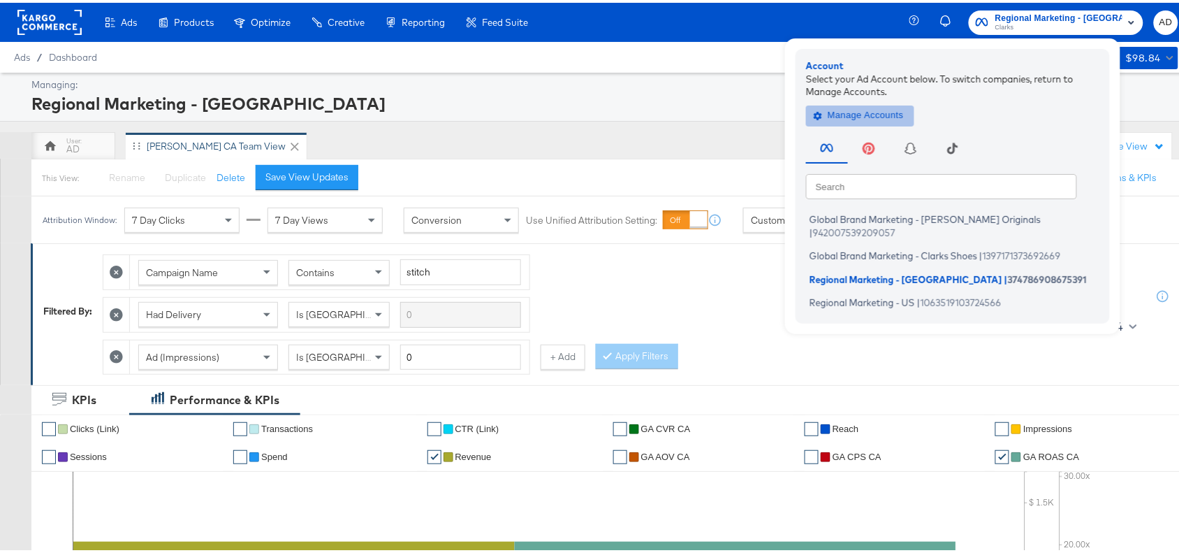
click at [899, 108] on span "Manage Accounts" at bounding box center [860, 113] width 87 height 16
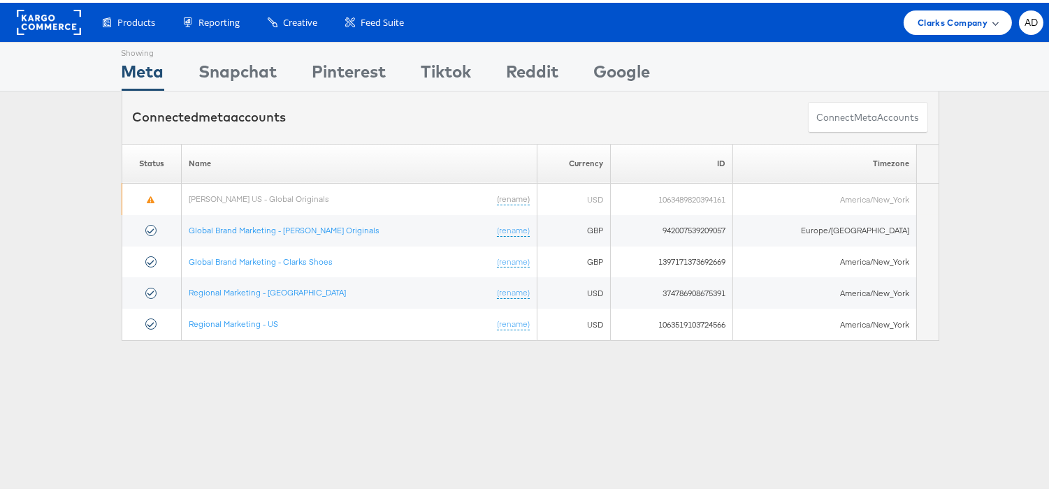
click at [944, 24] on span "Clarks Company" at bounding box center [952, 20] width 70 height 15
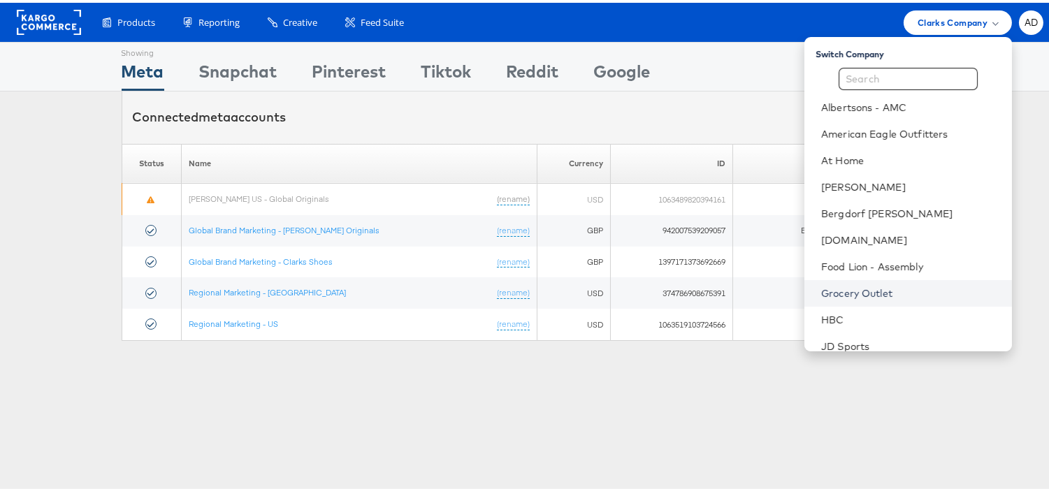
click at [824, 284] on link "Grocery Outlet" at bounding box center [911, 291] width 180 height 14
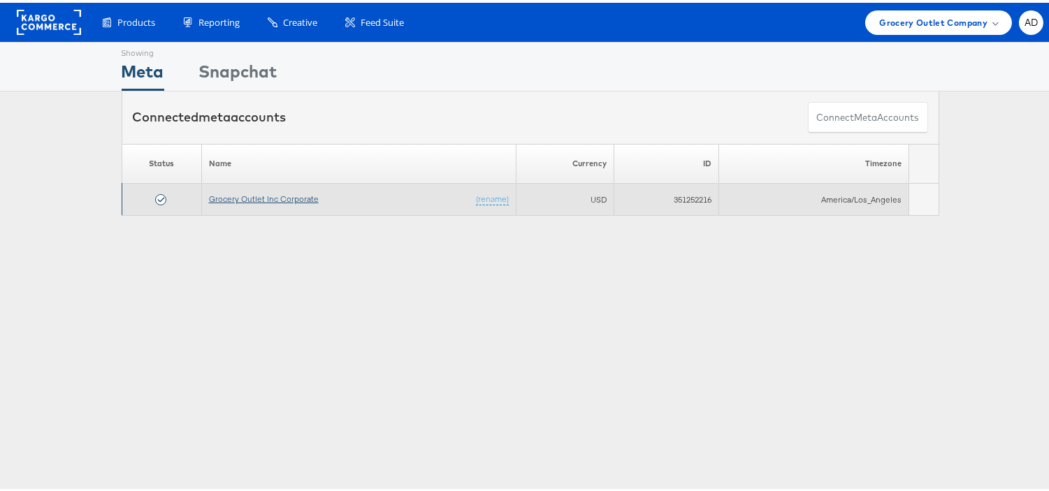
click at [256, 196] on link "Grocery Outlet Inc Corporate" at bounding box center [264, 196] width 110 height 10
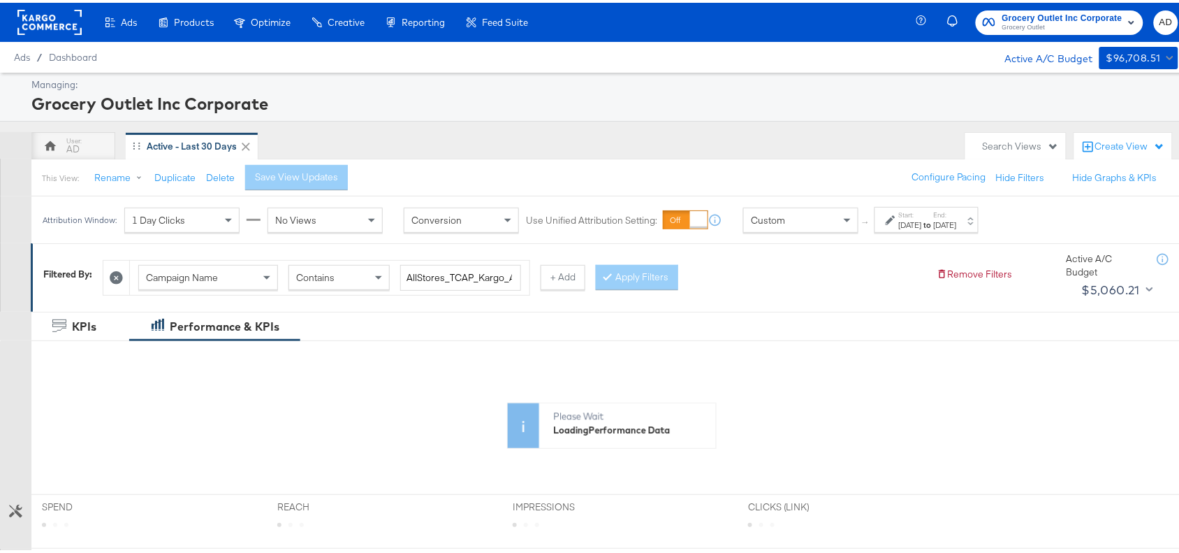
click at [922, 214] on label "Start:" at bounding box center [910, 212] width 23 height 9
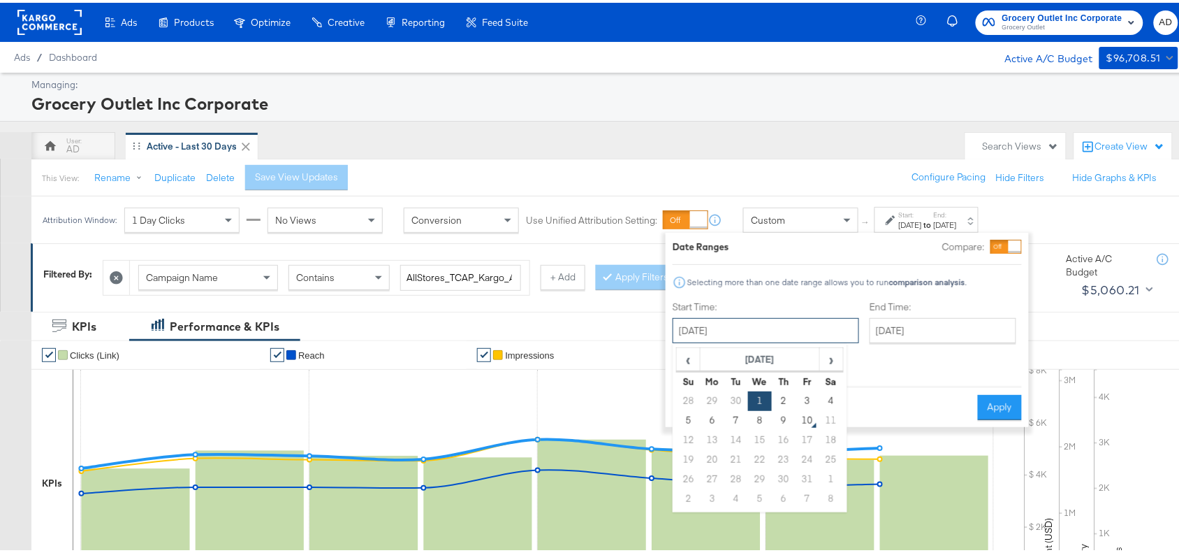
click at [773, 330] on input "[DATE]" at bounding box center [766, 327] width 187 height 25
click at [762, 421] on td "8" at bounding box center [760, 418] width 24 height 20
type input "[DATE]"
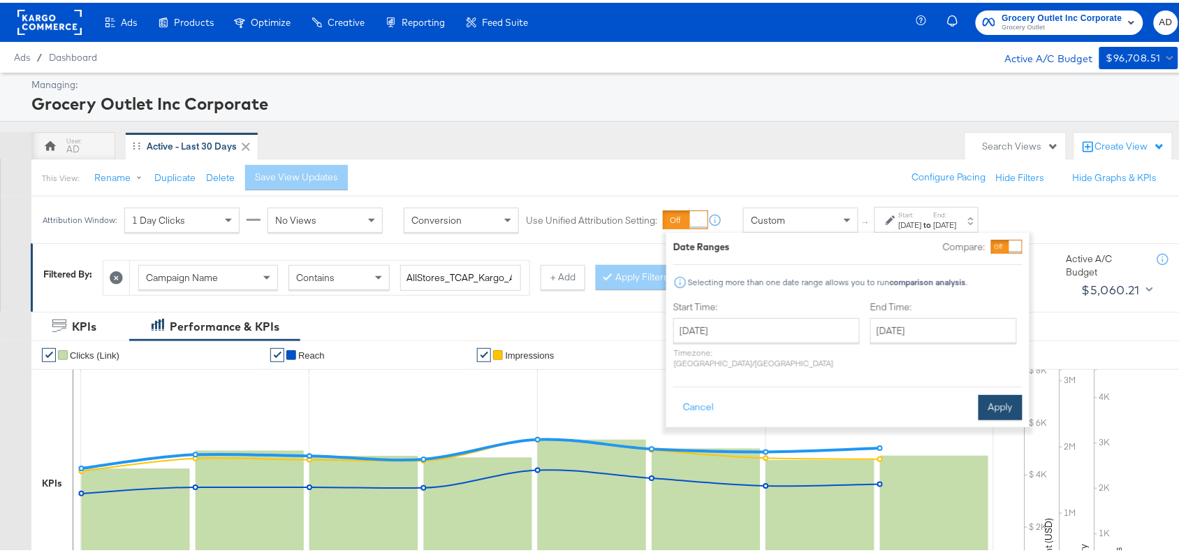
click at [997, 392] on button "Apply" at bounding box center [1001, 404] width 44 height 25
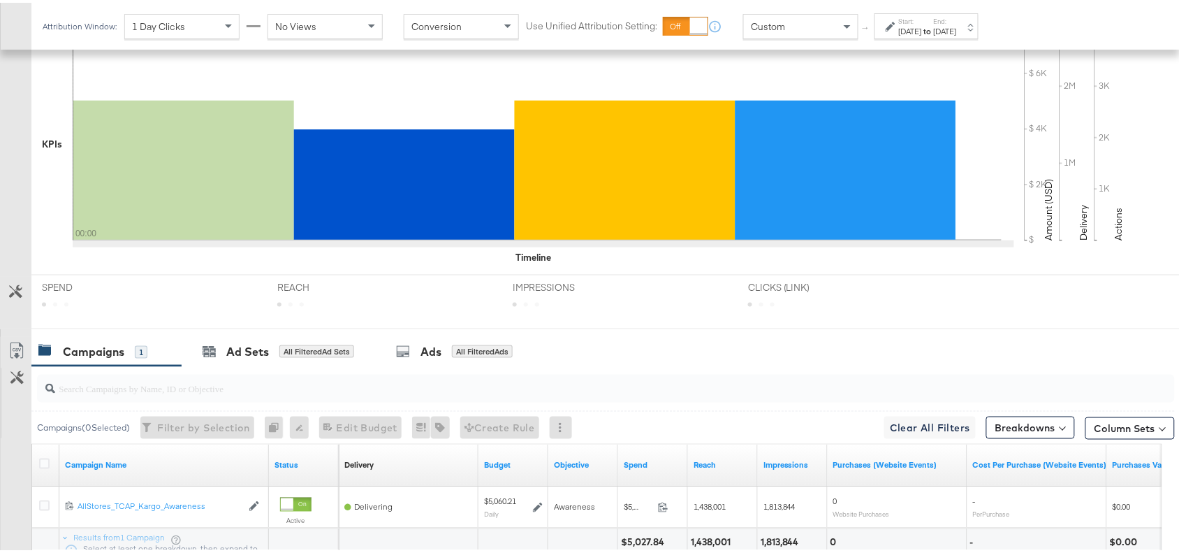
scroll to position [458, 0]
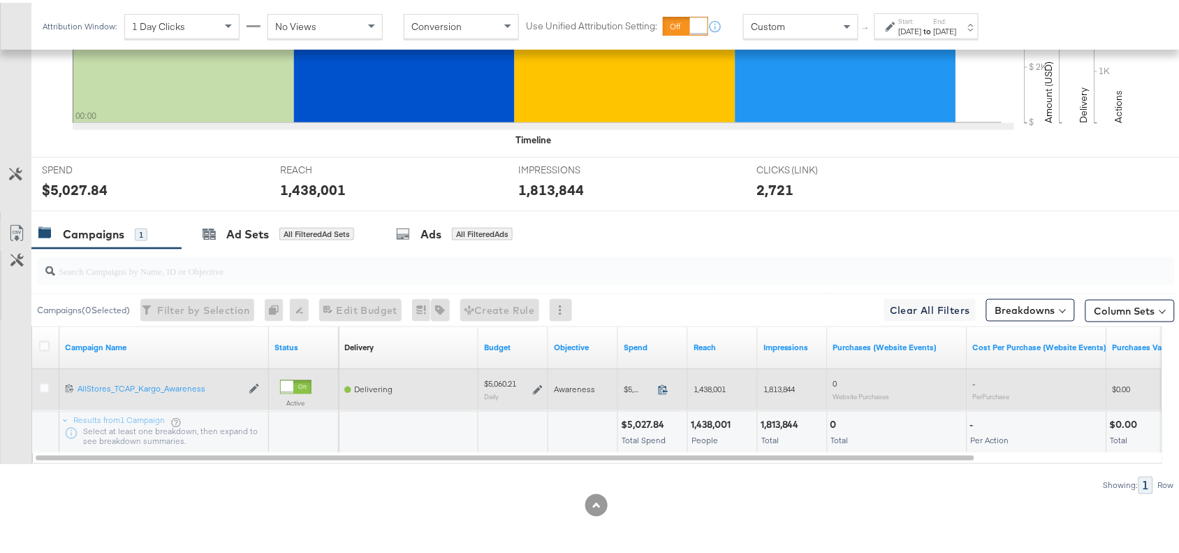
click at [664, 388] on icon at bounding box center [663, 386] width 10 height 10
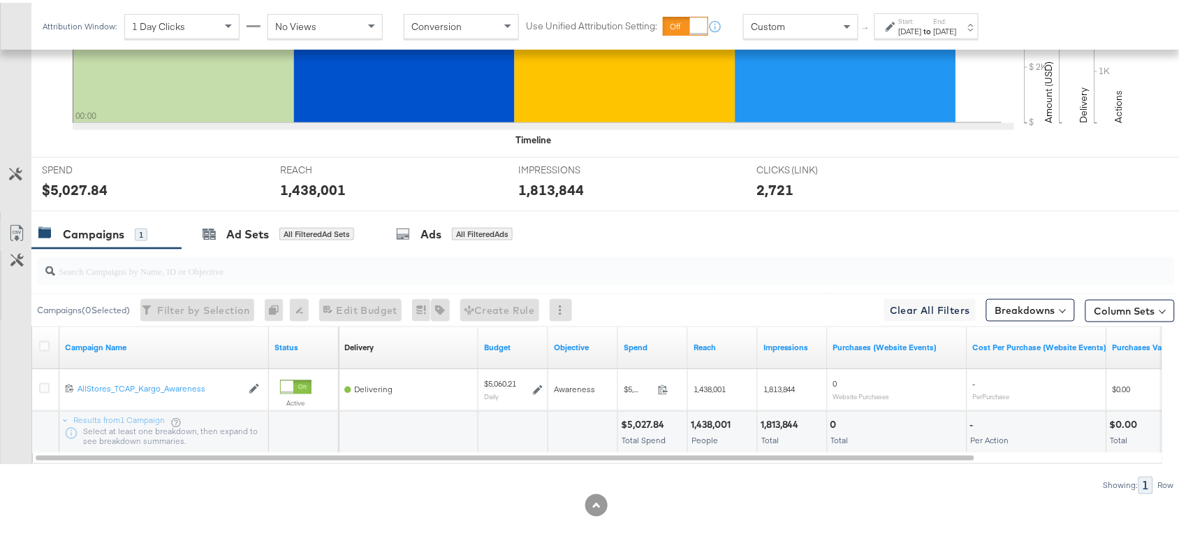
click at [950, 21] on div "Start: [DATE] to End: [DATE]" at bounding box center [928, 24] width 58 height 20
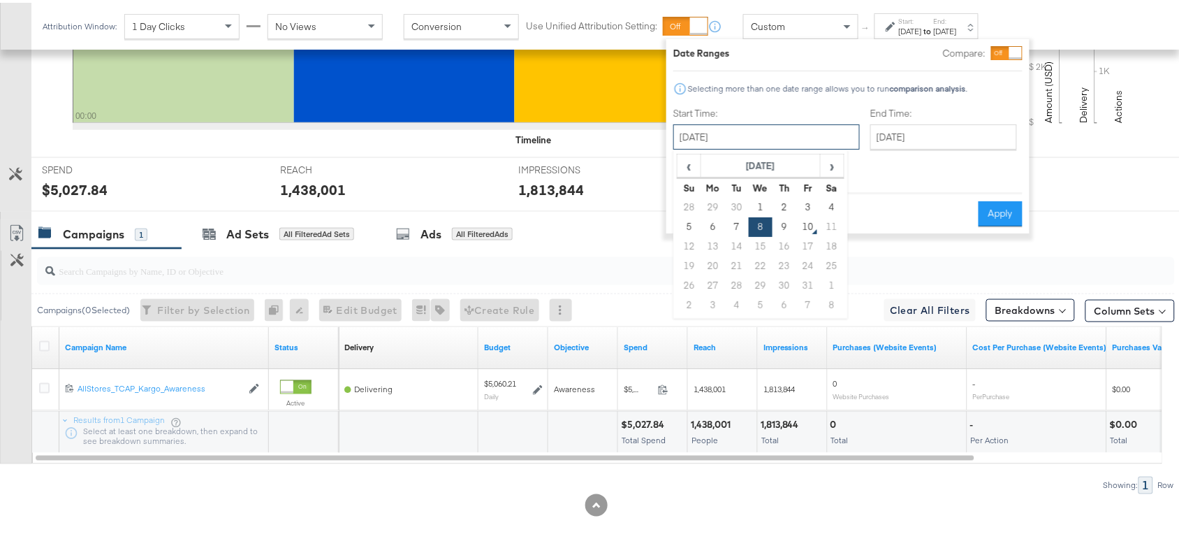
drag, startPoint x: 774, startPoint y: 131, endPoint x: 776, endPoint y: 233, distance: 101.3
click at [776, 147] on div "[DATE] ‹ [DATE] › Su Mo Tu We Th Fr Sa 28 29 30 1 2 3 4 5 6 7 8 9 10 11 12 13 1…" at bounding box center [767, 134] width 187 height 25
click at [776, 234] on td "16" at bounding box center [785, 244] width 24 height 20
click at [781, 221] on td "9" at bounding box center [785, 225] width 24 height 20
type input "[DATE]"
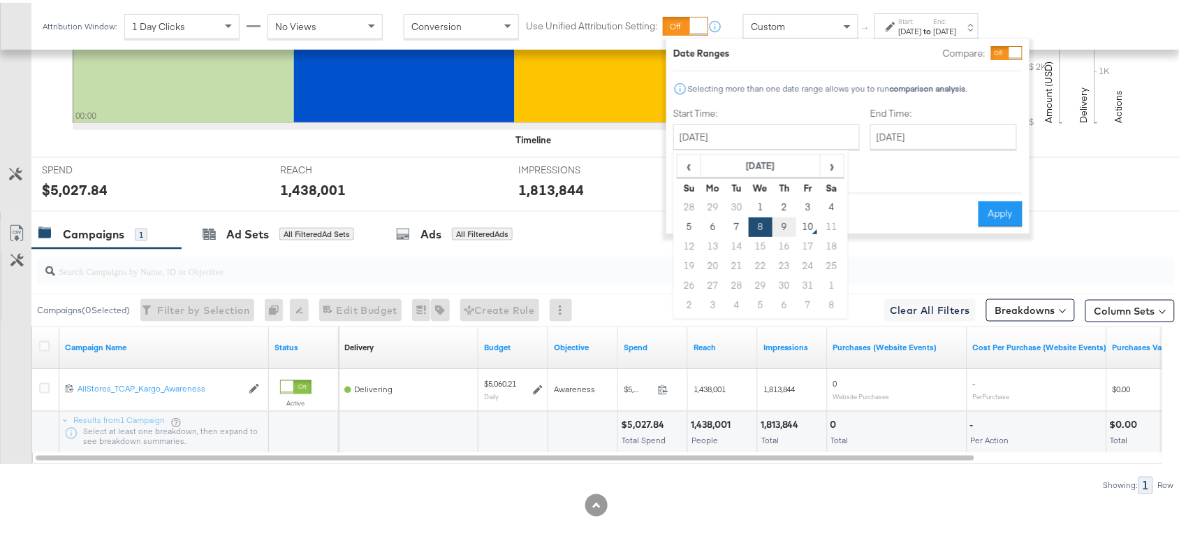
type input "[DATE]"
click at [994, 198] on button "Apply" at bounding box center [1001, 210] width 44 height 25
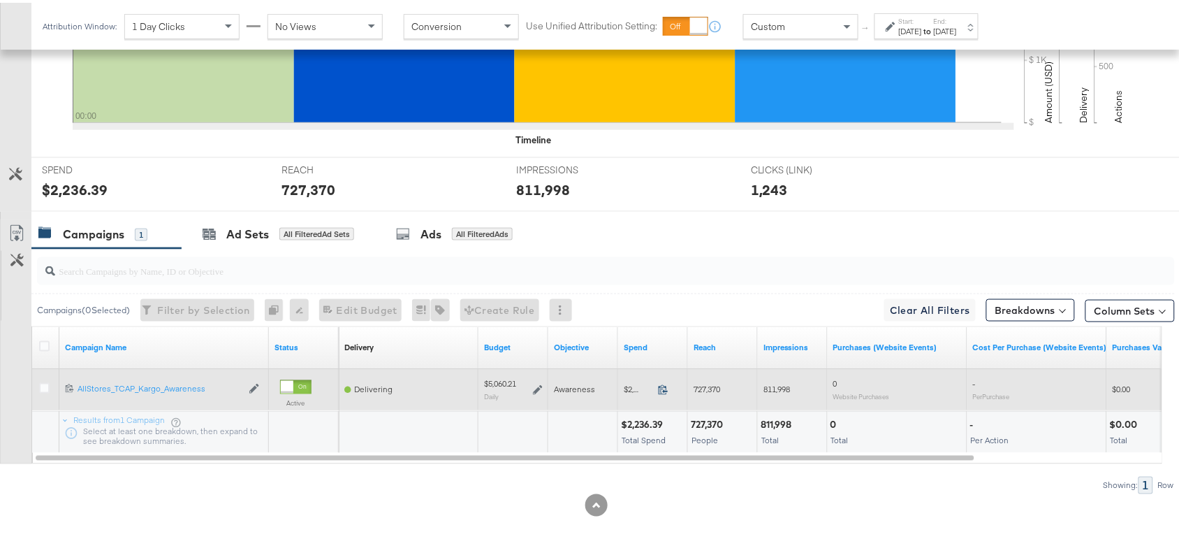
click at [665, 391] on icon at bounding box center [663, 386] width 10 height 10
